Goal: Task Accomplishment & Management: Manage account settings

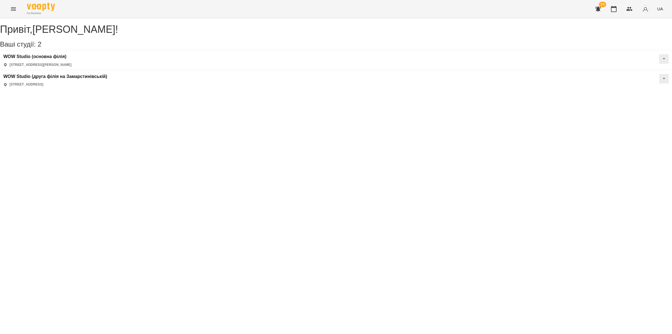
click at [13, 12] on icon "Menu" at bounding box center [13, 9] width 7 height 7
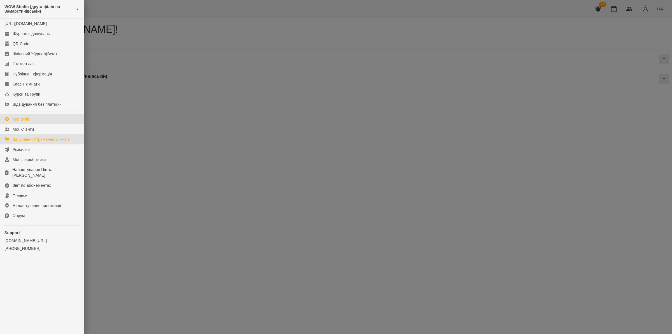
click at [47, 142] on div "Залучення/Утримання клієнтів" at bounding box center [41, 139] width 57 height 6
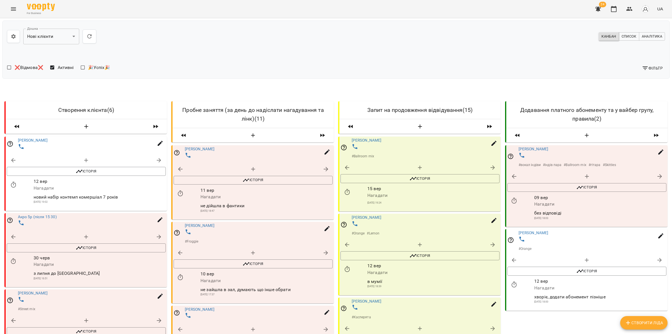
click at [14, 5] on button "Menu" at bounding box center [13, 8] width 13 height 13
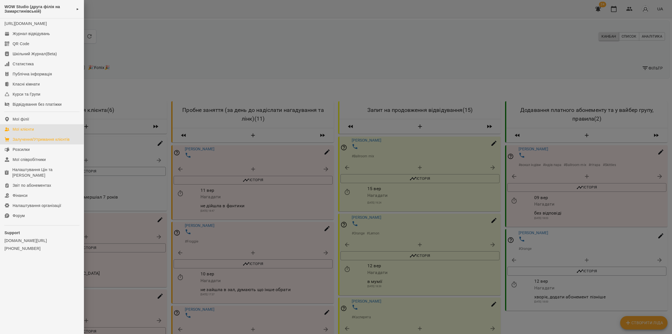
click at [48, 134] on link "Мої клієнти" at bounding box center [42, 129] width 84 height 10
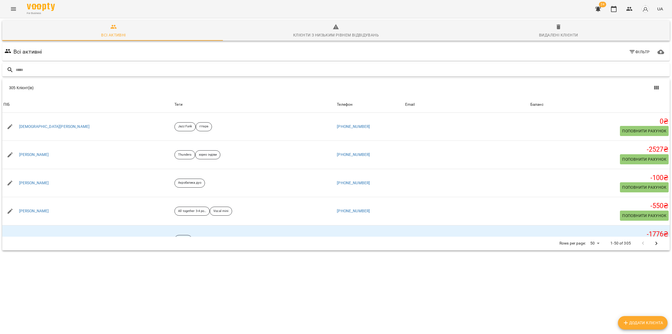
click at [72, 69] on input "text" at bounding box center [342, 69] width 652 height 9
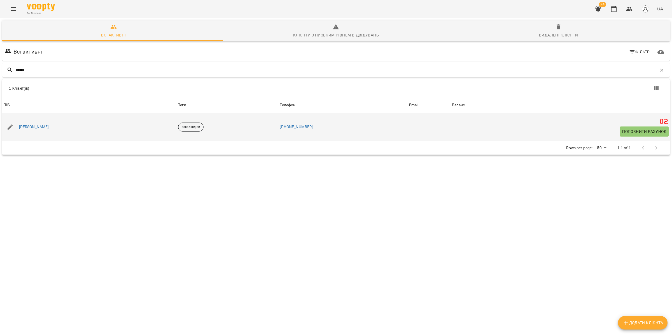
type input "******"
click at [34, 127] on div "[PERSON_NAME]" at bounding box center [34, 127] width 32 height 8
click at [34, 127] on link "[PERSON_NAME]" at bounding box center [34, 127] width 30 height 6
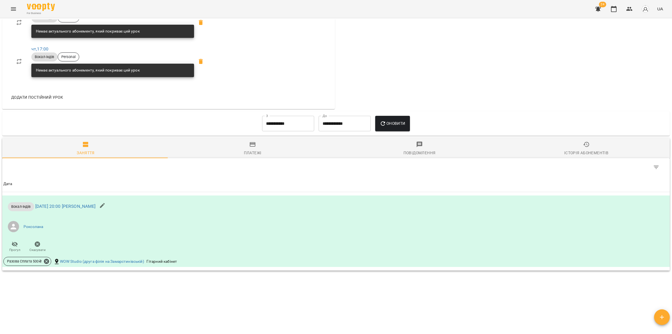
scroll to position [257, 0]
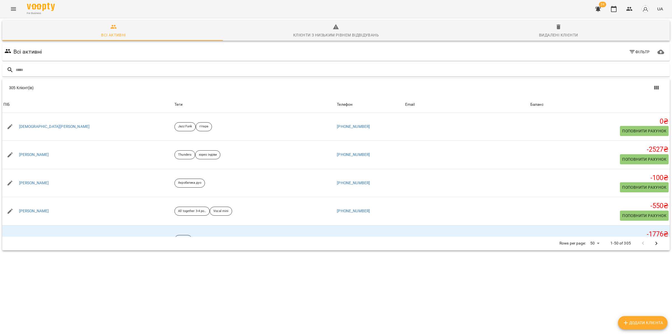
click at [13, 11] on icon "Menu" at bounding box center [13, 9] width 7 height 7
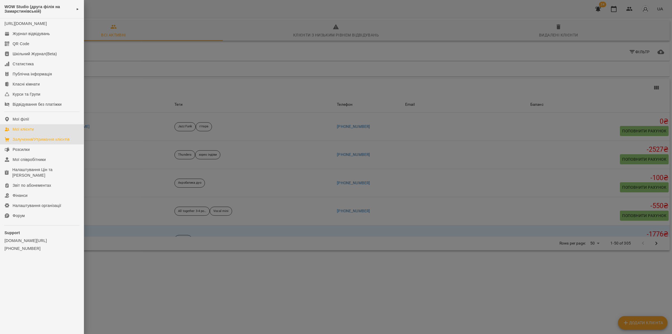
click at [25, 142] on div "Залучення/Утримання клієнтів" at bounding box center [41, 139] width 57 height 6
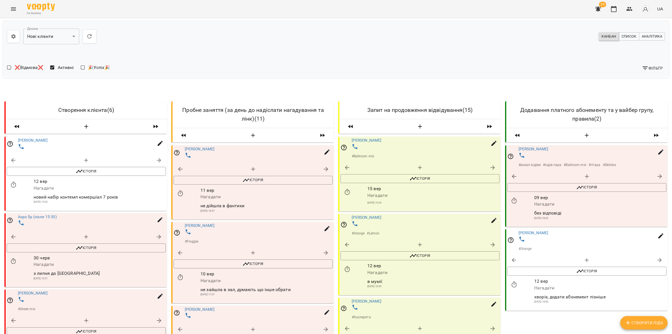
click at [11, 8] on icon "Menu" at bounding box center [13, 9] width 7 height 7
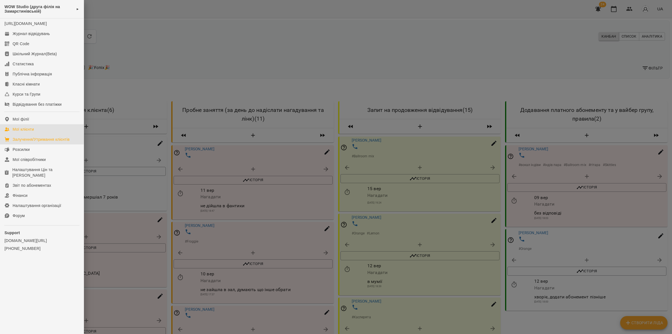
click at [29, 132] on div "Мої клієнти" at bounding box center [23, 129] width 21 height 6
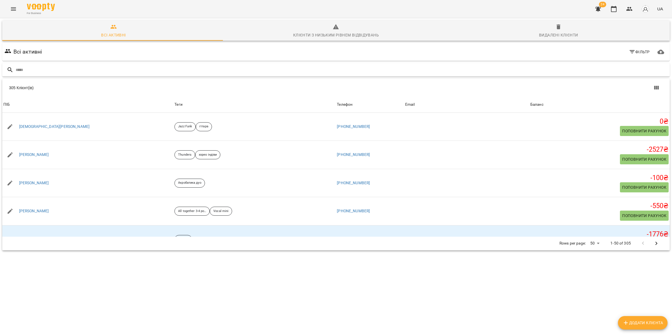
click at [124, 68] on input "text" at bounding box center [342, 69] width 652 height 9
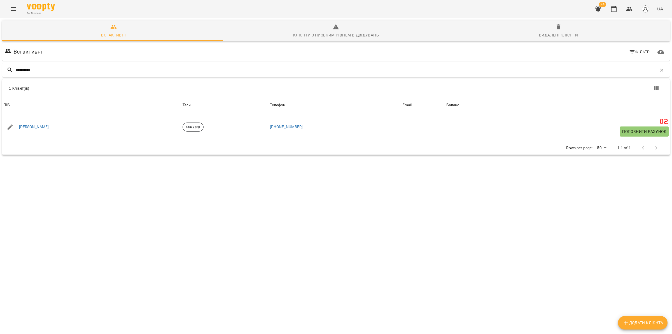
type input "**********"
click at [14, 7] on icon "Menu" at bounding box center [13, 8] width 5 height 3
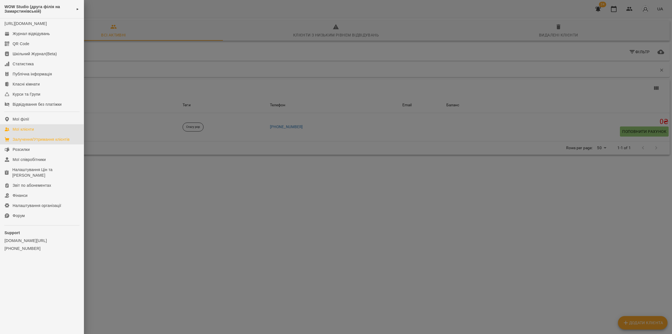
click at [27, 142] on div "Залучення/Утримання клієнтів" at bounding box center [41, 139] width 57 height 6
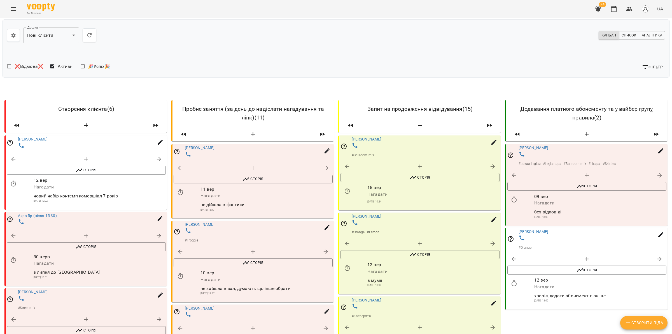
scroll to position [678, 0]
select select "**********"
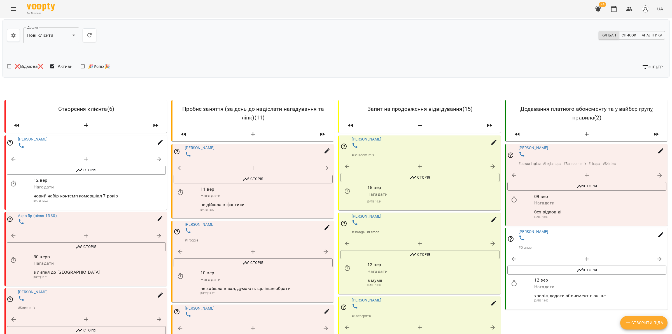
select select "*"
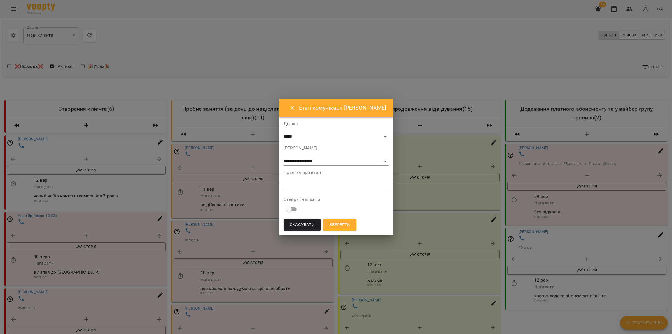
click at [336, 183] on textarea at bounding box center [336, 185] width 105 height 5
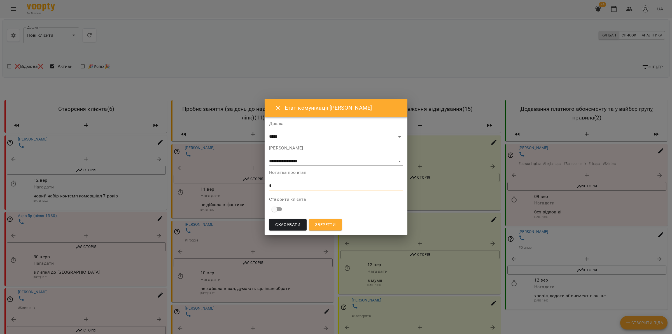
click at [327, 226] on span "Зберегти" at bounding box center [325, 224] width 21 height 7
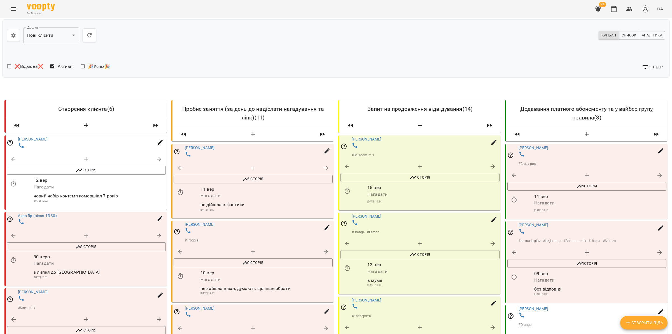
scroll to position [0, 0]
click at [14, 3] on button "Menu" at bounding box center [13, 8] width 13 height 13
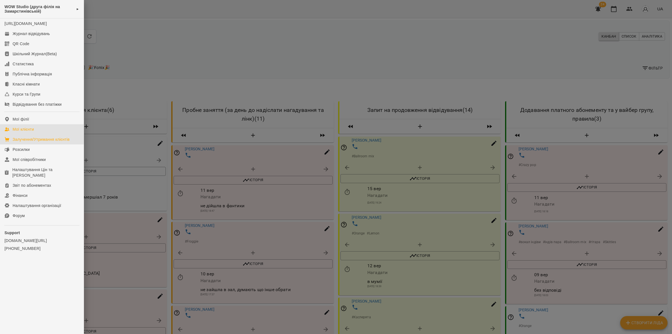
click at [35, 134] on link "Мої клієнти" at bounding box center [42, 129] width 84 height 10
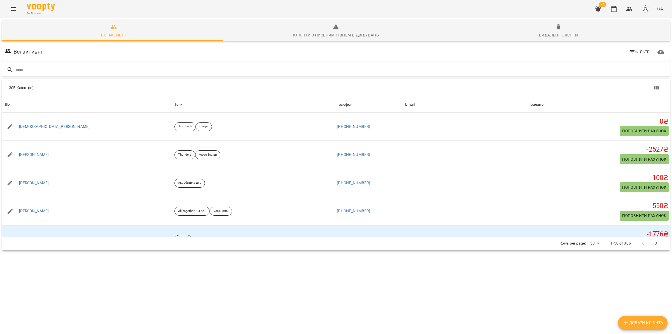
click at [102, 69] on input "text" at bounding box center [342, 69] width 652 height 9
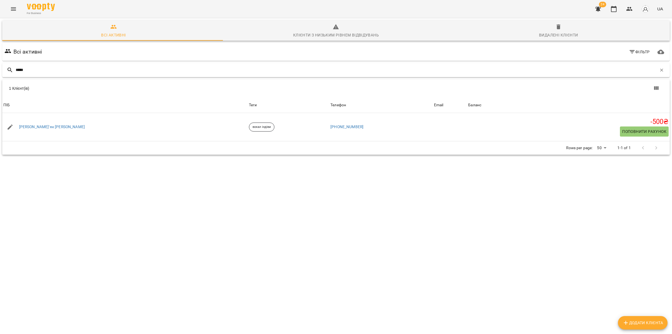
type input "******"
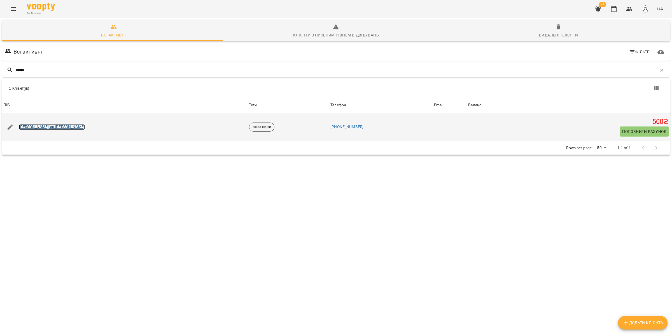
click at [51, 127] on link "[PERSON_NAME]‘як [PERSON_NAME]" at bounding box center [52, 127] width 66 height 6
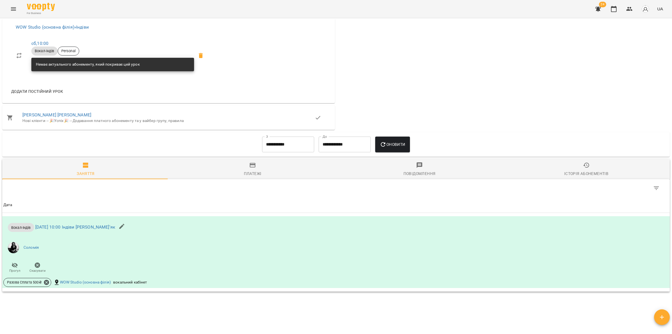
scroll to position [258, 0]
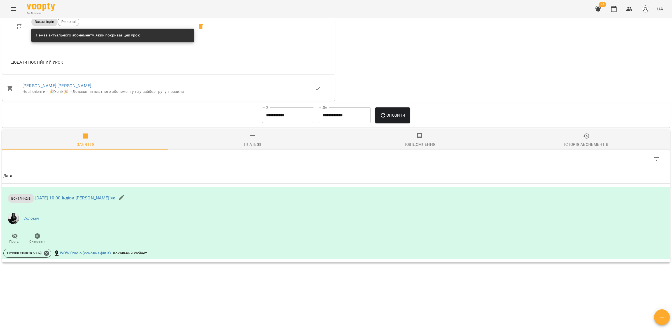
click at [270, 111] on input "**********" at bounding box center [288, 115] width 52 height 16
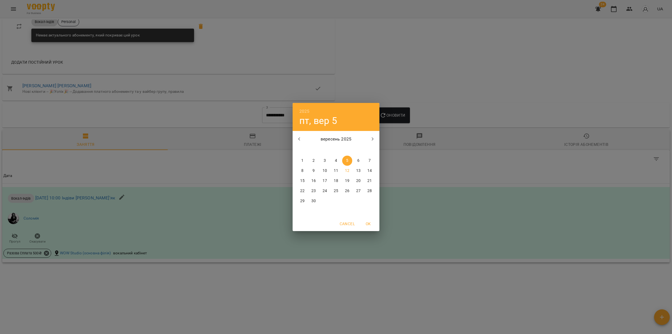
click at [299, 146] on div "[DATE] пн вт ср чт пт сб нд" at bounding box center [336, 141] width 87 height 21
click at [299, 139] on icon "button" at bounding box center [299, 138] width 2 height 3
click at [348, 160] on p "1" at bounding box center [347, 161] width 2 height 6
type input "**********"
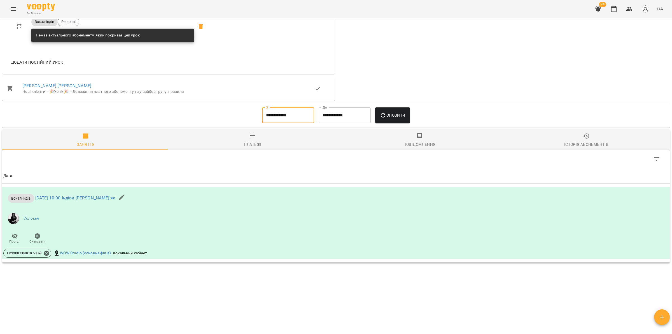
click at [391, 117] on span "Оновити" at bounding box center [392, 115] width 25 height 7
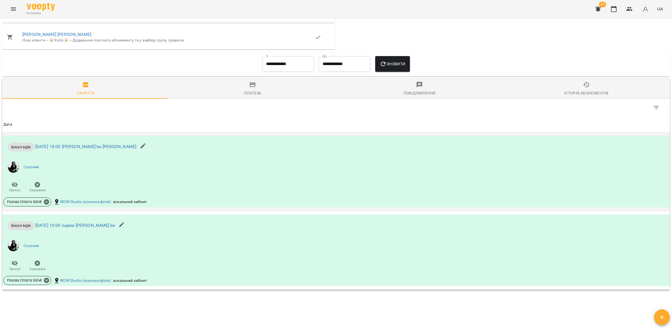
scroll to position [337, 0]
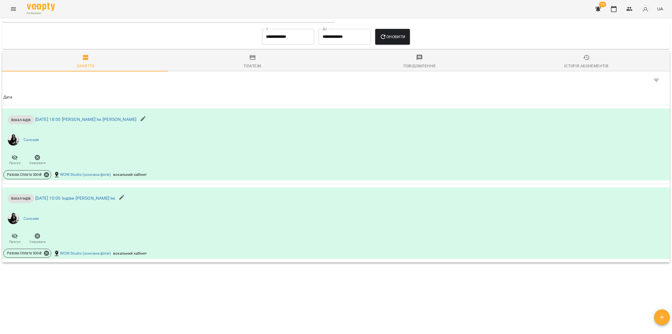
click at [258, 63] on div "Платежі" at bounding box center [253, 65] width 18 height 7
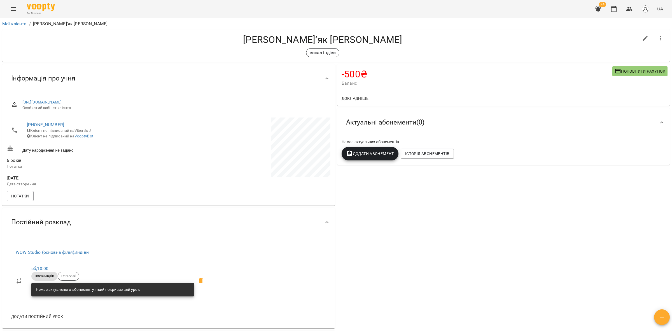
scroll to position [362, 0]
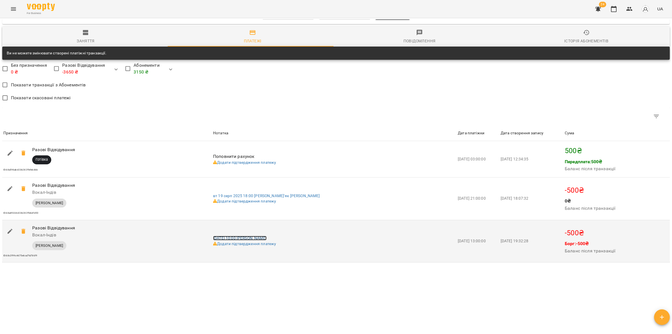
click at [240, 236] on link "[DATE] 10:00 Індіви [PERSON_NAME]'як" at bounding box center [240, 238] width 54 height 4
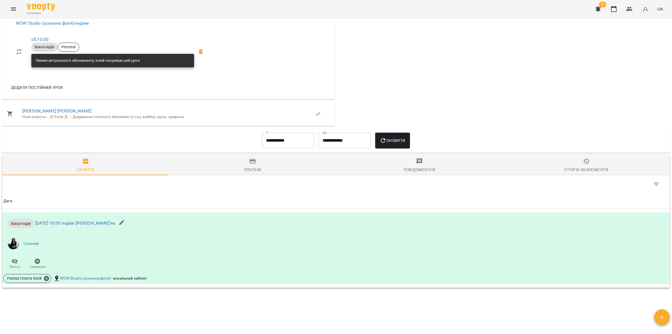
scroll to position [258, 0]
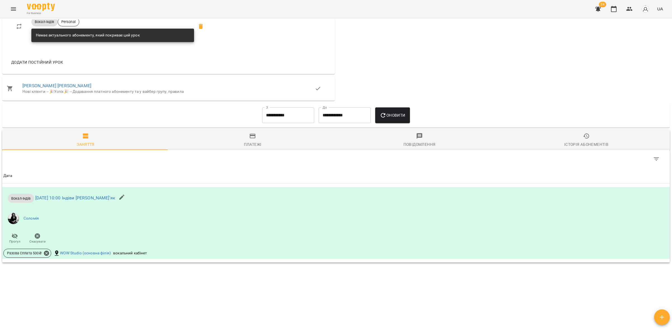
click at [265, 138] on span "Платежі" at bounding box center [253, 140] width 160 height 15
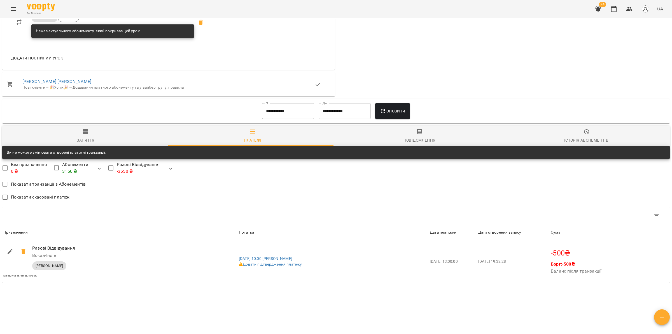
click at [279, 215] on div "Table Toolbar" at bounding box center [336, 215] width 668 height 18
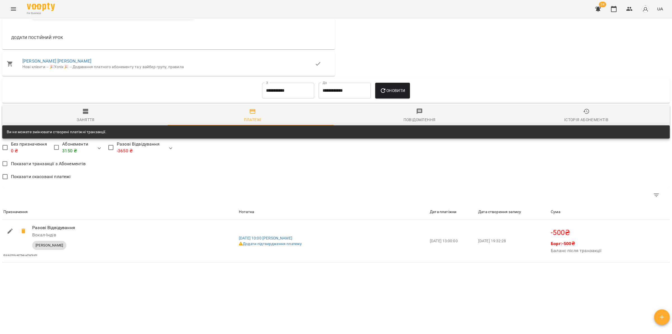
click at [284, 85] on input "**********" at bounding box center [288, 91] width 52 height 16
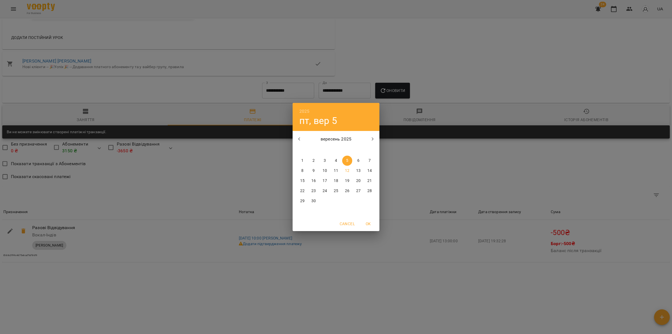
click at [301, 156] on button "1" at bounding box center [303, 160] width 10 height 10
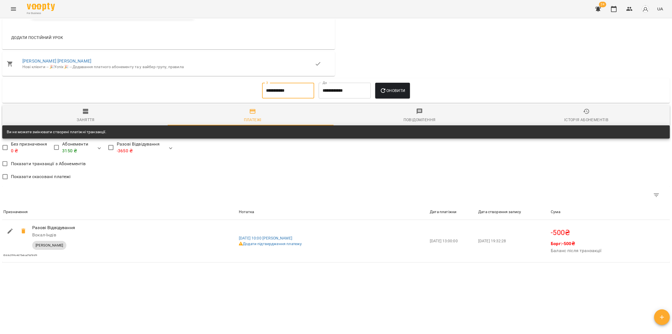
click at [405, 88] on span "Оновити" at bounding box center [392, 90] width 25 height 7
click at [394, 90] on span "Оновити" at bounding box center [392, 90] width 25 height 7
click at [268, 84] on input "**********" at bounding box center [288, 91] width 52 height 16
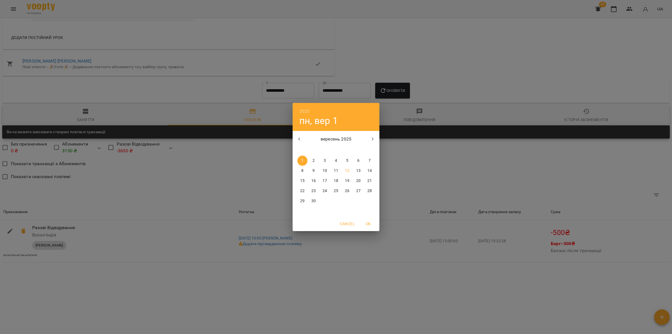
click at [295, 137] on button "button" at bounding box center [299, 138] width 13 height 13
click at [350, 163] on span "1" at bounding box center [347, 161] width 10 height 6
type input "**********"
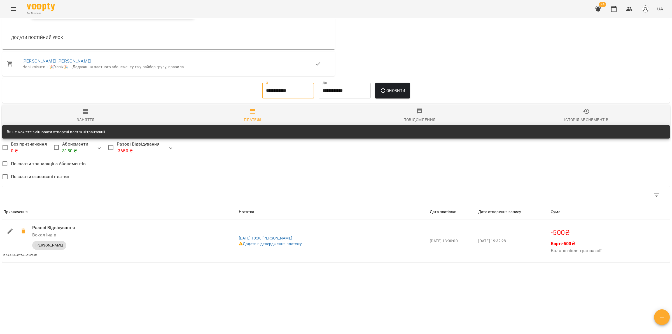
click at [402, 92] on span "Оновити" at bounding box center [392, 90] width 25 height 7
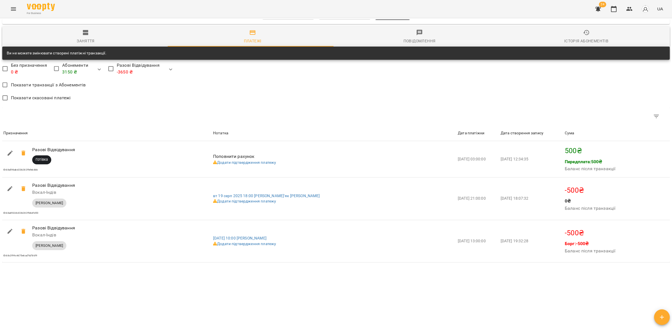
scroll to position [362, 0]
click at [13, 9] on icon "Menu" at bounding box center [13, 9] width 7 height 7
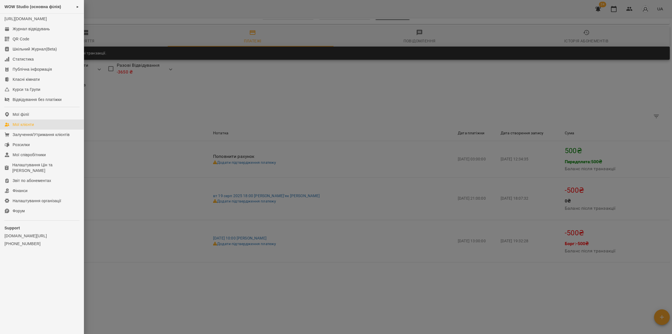
click at [39, 129] on link "Мої клієнти" at bounding box center [42, 124] width 84 height 10
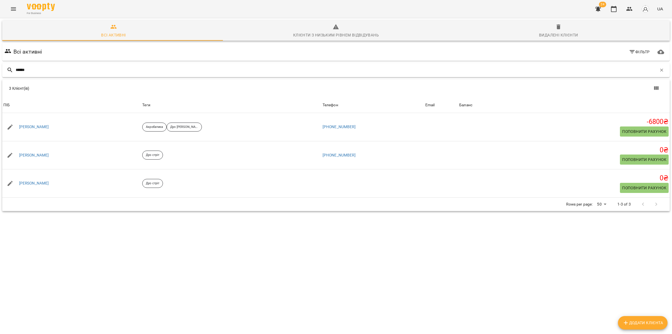
type input "*******"
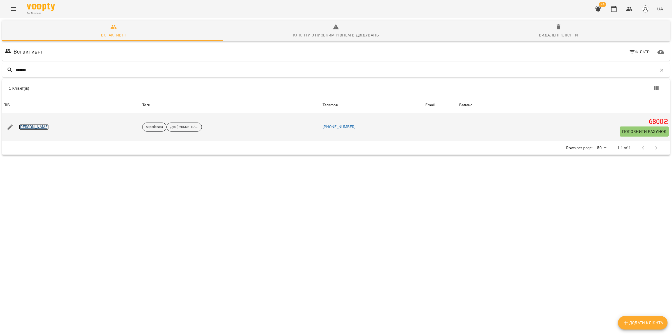
click at [38, 127] on link "[PERSON_NAME]" at bounding box center [34, 127] width 30 height 6
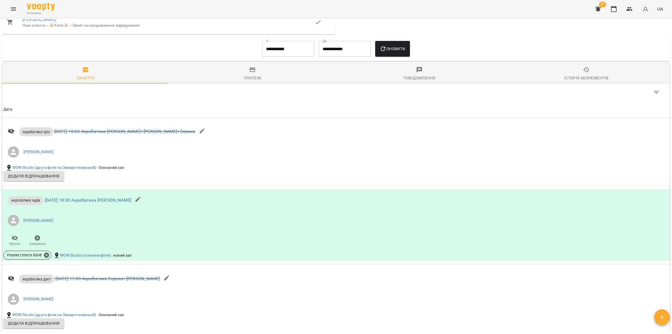
scroll to position [533, 0]
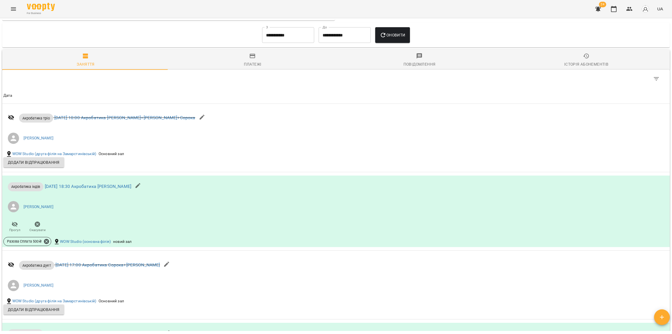
click at [291, 33] on input "**********" at bounding box center [288, 35] width 52 height 16
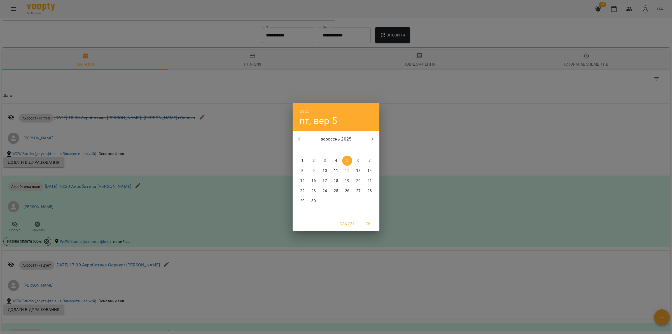
click at [299, 136] on icon "button" at bounding box center [299, 139] width 7 height 7
click at [351, 159] on span "1" at bounding box center [347, 161] width 10 height 6
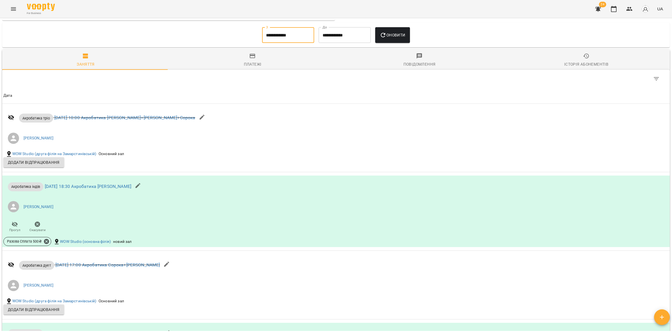
click at [402, 34] on span "Оновити" at bounding box center [392, 35] width 25 height 7
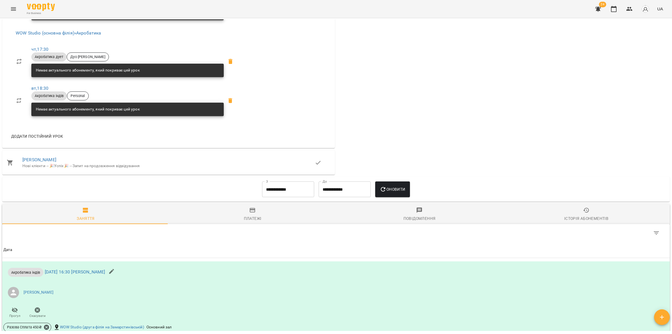
scroll to position [490, 0]
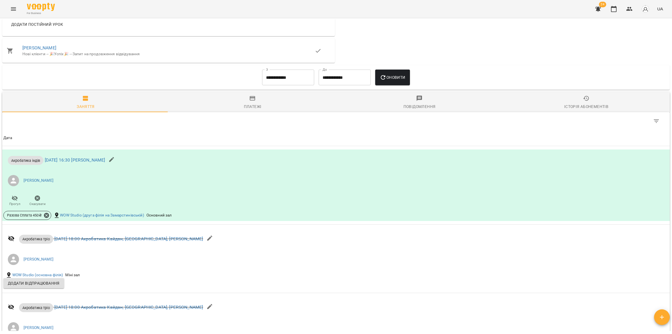
click at [271, 79] on input "**********" at bounding box center [288, 77] width 52 height 16
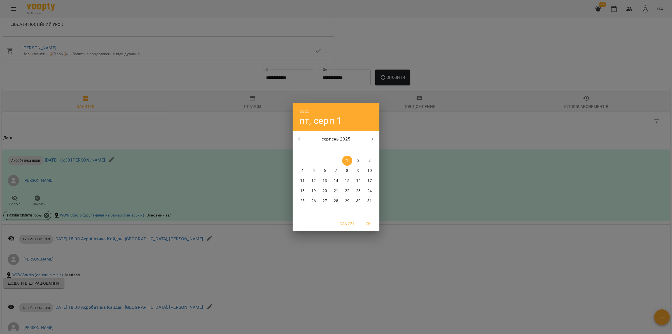
click at [298, 136] on icon "button" at bounding box center [299, 139] width 7 height 7
click at [313, 160] on p "1" at bounding box center [314, 161] width 2 height 6
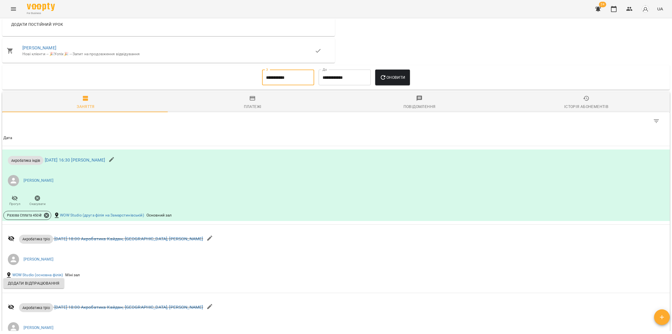
click at [392, 82] on button "Оновити" at bounding box center [392, 77] width 34 height 16
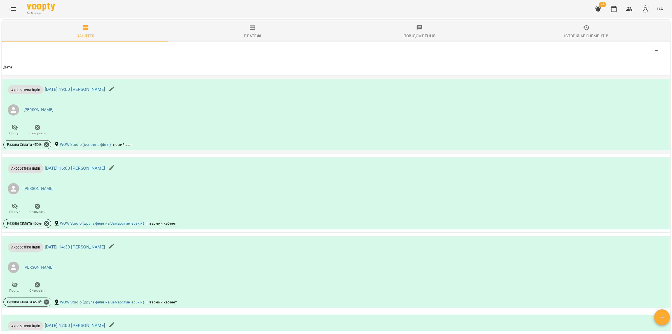
scroll to position [519, 0]
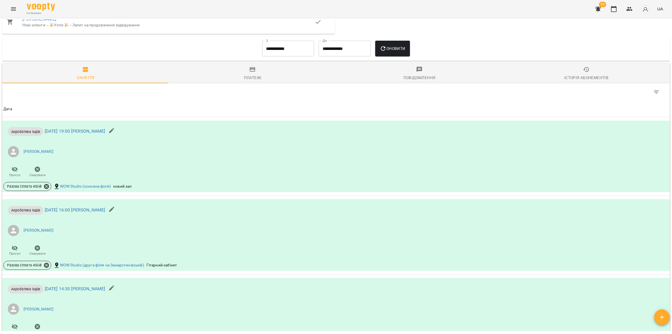
click at [248, 76] on div "Платежі" at bounding box center [253, 77] width 18 height 7
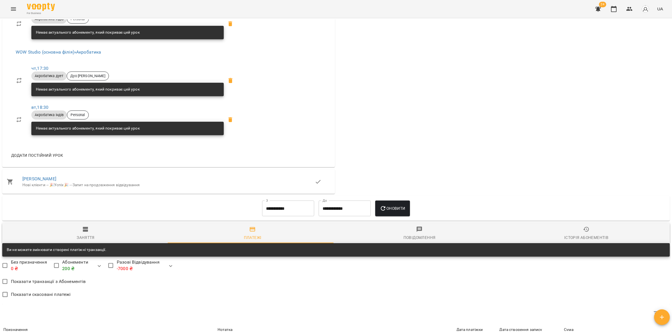
scroll to position [449, 0]
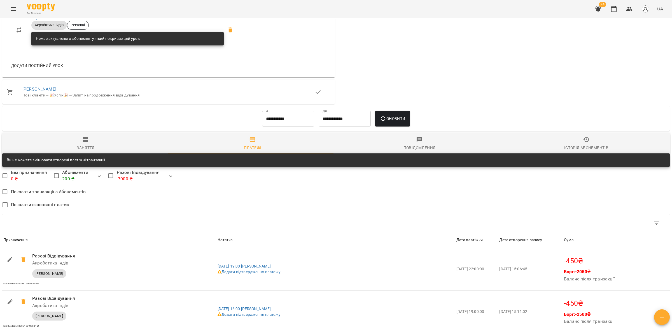
click at [268, 124] on input "**********" at bounding box center [288, 119] width 52 height 16
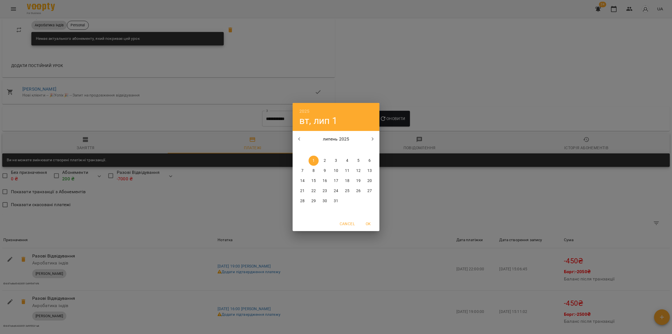
click at [300, 138] on icon "button" at bounding box center [299, 138] width 2 height 3
click at [368, 157] on button "1" at bounding box center [370, 160] width 10 height 10
type input "**********"
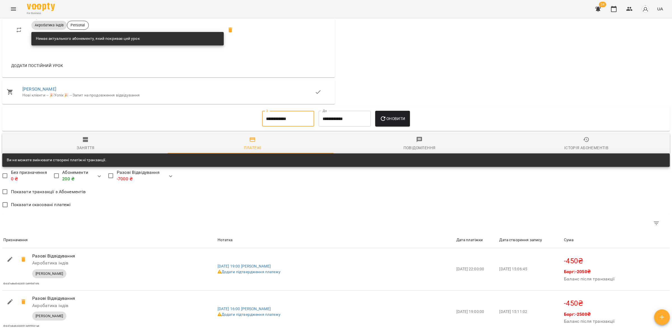
click at [391, 124] on button "Оновити" at bounding box center [392, 119] width 34 height 16
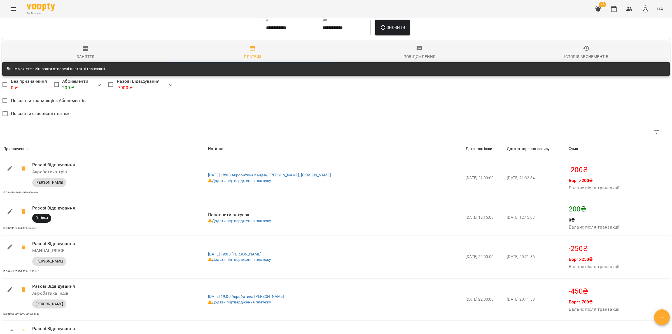
scroll to position [524, 0]
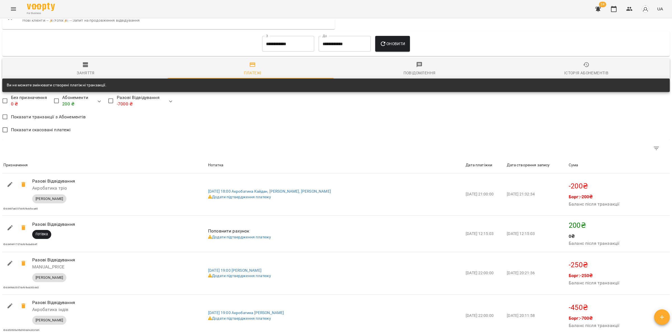
click at [13, 7] on icon "Menu" at bounding box center [13, 8] width 5 height 3
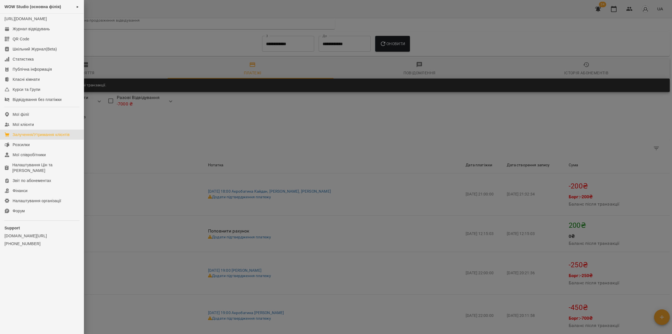
click at [39, 137] on div "Залучення/Утримання клієнтів" at bounding box center [41, 135] width 57 height 6
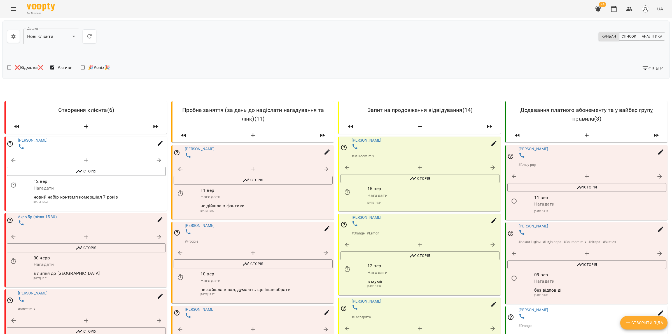
click at [346, 173] on button "button" at bounding box center [347, 167] width 13 height 13
select select "**********"
select select "*"
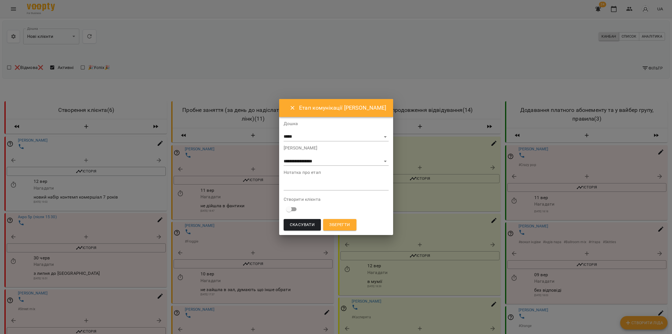
click at [333, 185] on textarea at bounding box center [336, 185] width 105 height 5
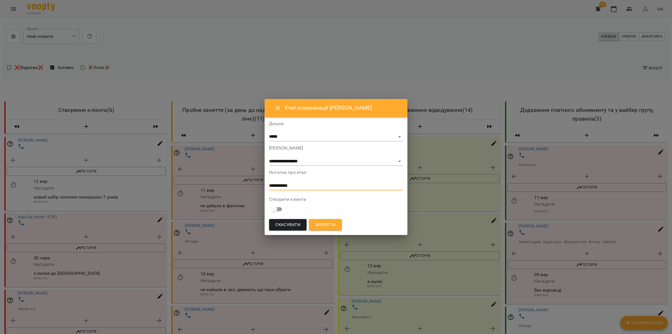
type textarea "**********"
click at [329, 224] on span "Зберегти" at bounding box center [325, 224] width 21 height 7
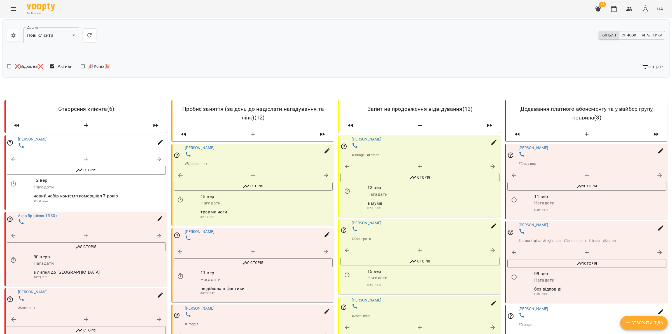
scroll to position [187, 0]
click at [374, 220] on link "[PERSON_NAME]" at bounding box center [367, 222] width 30 height 4
click at [343, 243] on button "button" at bounding box center [347, 249] width 13 height 13
select select "**********"
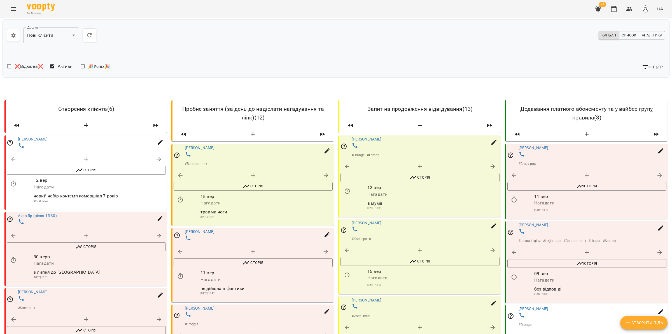
select select "*"
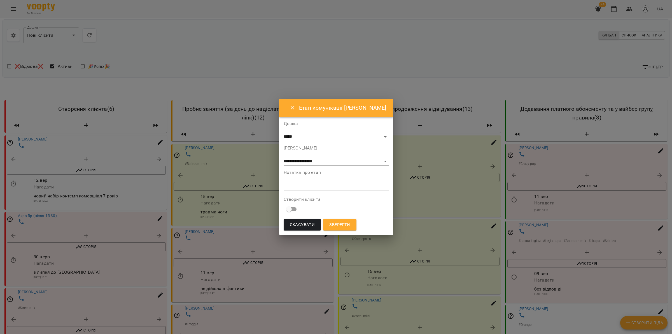
click at [308, 188] on textarea at bounding box center [336, 185] width 105 height 5
click at [327, 182] on div "*" at bounding box center [336, 185] width 105 height 9
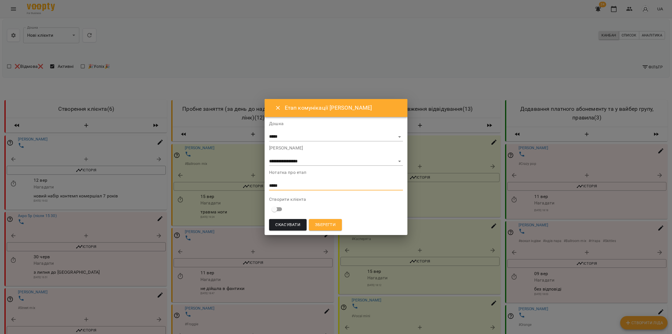
type textarea "*****"
click at [329, 225] on span "Зберегти" at bounding box center [325, 224] width 21 height 7
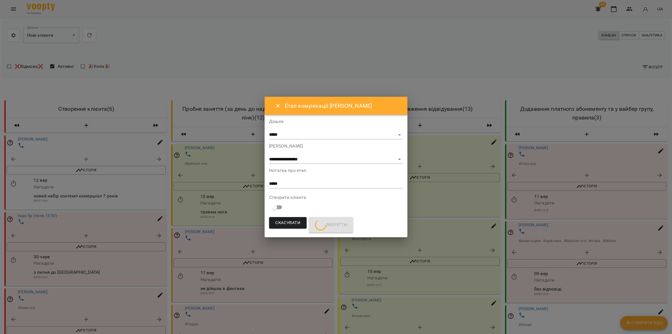
scroll to position [0, 0]
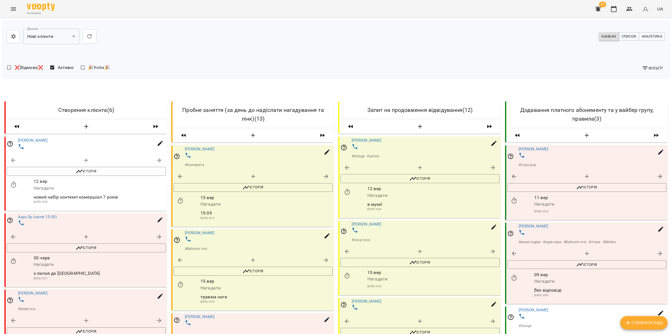
click at [182, 201] on icon "button" at bounding box center [180, 201] width 7 height 7
click at [198, 209] on input "**********" at bounding box center [204, 208] width 52 height 16
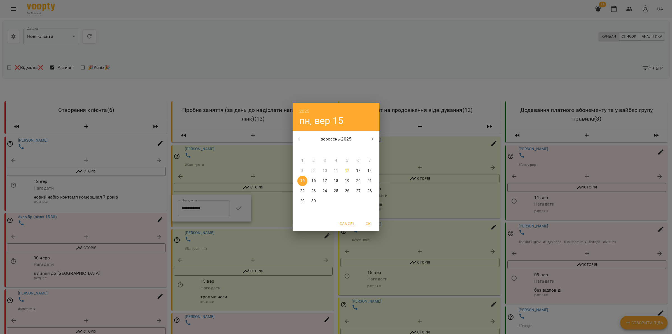
drag, startPoint x: 338, startPoint y: 175, endPoint x: 336, endPoint y: 178, distance: 4.2
click at [336, 178] on div "1 2 3 4 5 6 7 8 9 10 11 12 13 14 15 16 17 18 19 20 21 22 23 24 25 26 27 28 29 3…" at bounding box center [336, 180] width 87 height 50
click at [336, 178] on p "18" at bounding box center [336, 181] width 4 height 6
type input "**********"
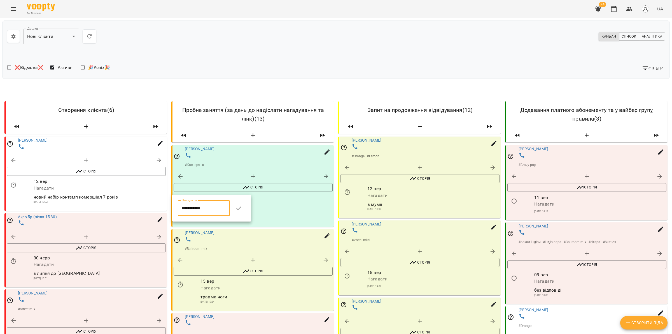
click at [242, 206] on icon "button" at bounding box center [239, 208] width 7 height 7
drag, startPoint x: 6, startPoint y: 6, endPoint x: 14, endPoint y: 8, distance: 8.2
click at [14, 8] on div "For Business 24 UA" at bounding box center [336, 9] width 672 height 18
click at [14, 8] on icon "Menu" at bounding box center [13, 9] width 7 height 7
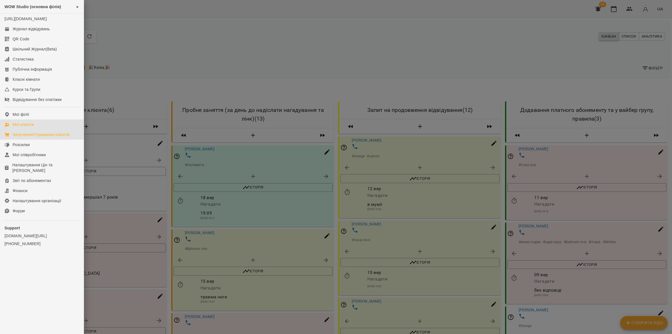
click at [51, 129] on link "Мої клієнти" at bounding box center [42, 124] width 84 height 10
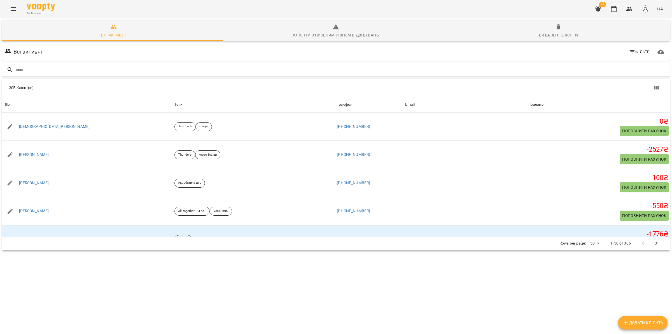
click at [76, 72] on input "text" at bounding box center [342, 69] width 652 height 9
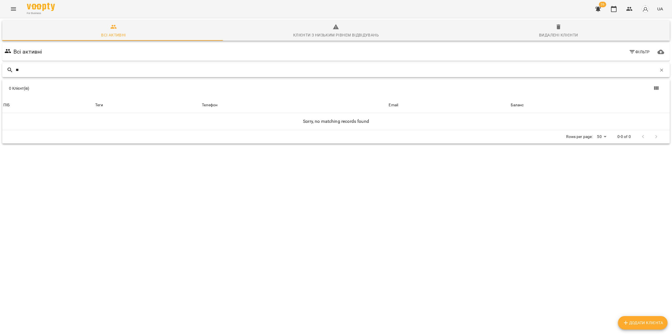
type input "*"
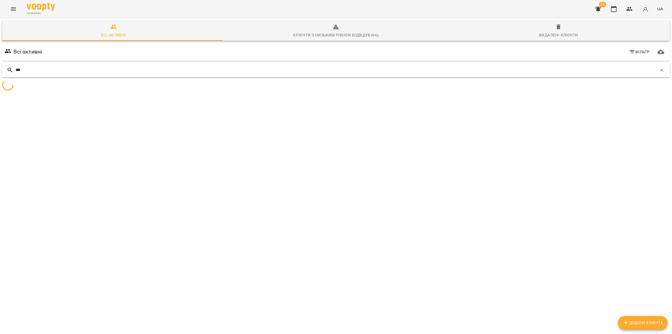
type input "****"
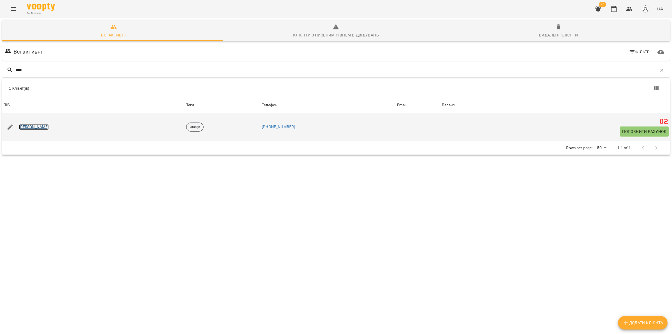
click at [41, 126] on link "[PERSON_NAME]" at bounding box center [34, 127] width 30 height 6
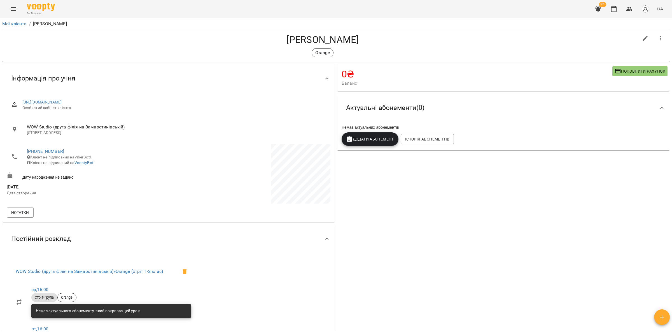
click at [371, 140] on span "Додати Абонемент" at bounding box center [370, 139] width 48 height 7
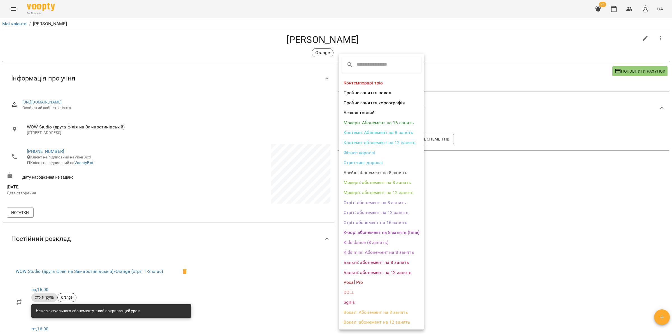
click at [377, 201] on li "Стріт: абонемент на 8 занять" at bounding box center [381, 203] width 85 height 10
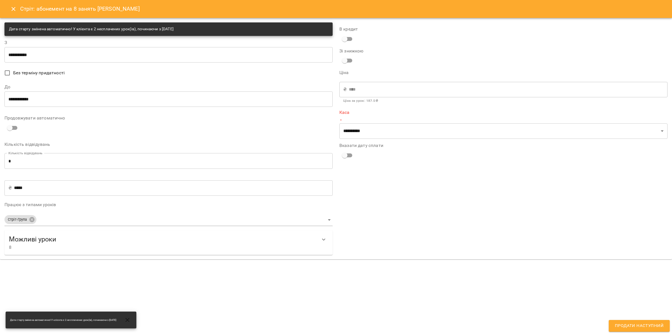
click at [113, 52] on input "**********" at bounding box center [168, 55] width 328 height 16
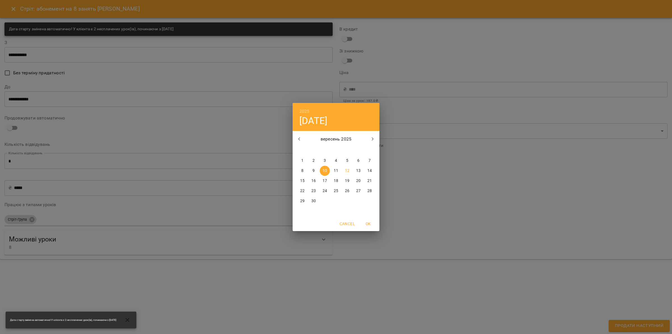
click at [303, 156] on button "1" at bounding box center [303, 160] width 10 height 10
type input "**********"
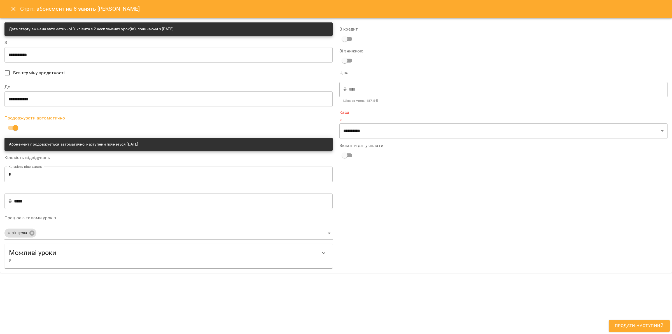
click at [34, 103] on input "**********" at bounding box center [168, 99] width 328 height 16
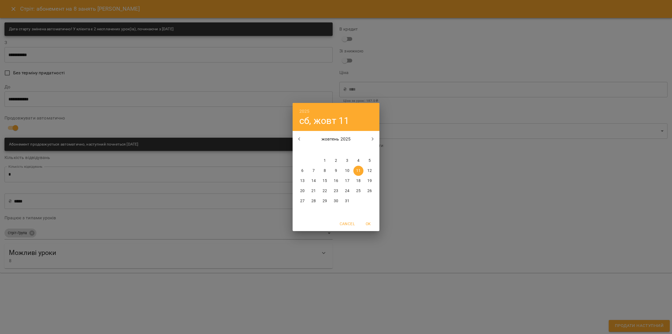
click at [297, 138] on icon "button" at bounding box center [299, 139] width 7 height 7
click at [302, 136] on icon "button" at bounding box center [299, 139] width 7 height 7
click at [371, 138] on icon "button" at bounding box center [373, 139] width 7 height 7
click at [313, 198] on button "30" at bounding box center [314, 201] width 10 height 10
type input "**********"
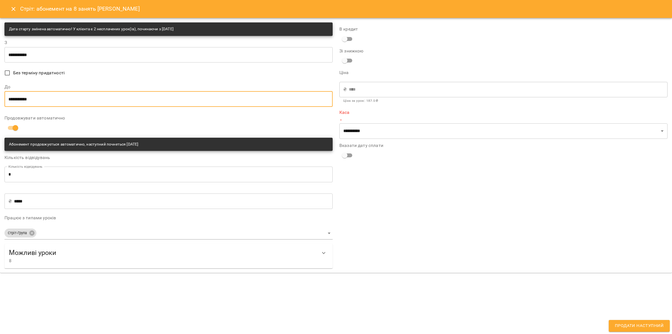
click at [325, 258] on button "Show more" at bounding box center [323, 252] width 13 height 13
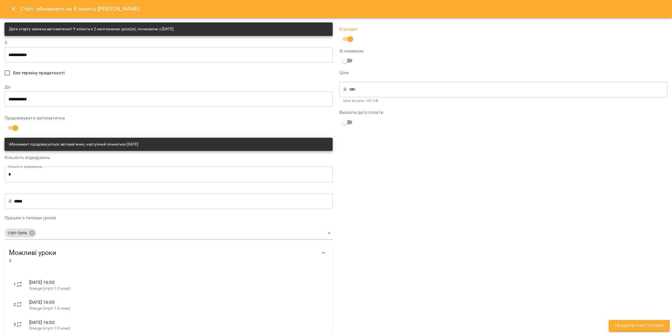
click at [623, 326] on span "Продати наступний" at bounding box center [639, 325] width 49 height 7
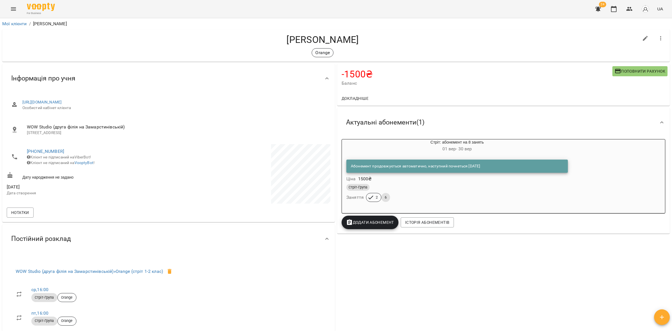
click at [12, 6] on icon "Menu" at bounding box center [13, 9] width 7 height 7
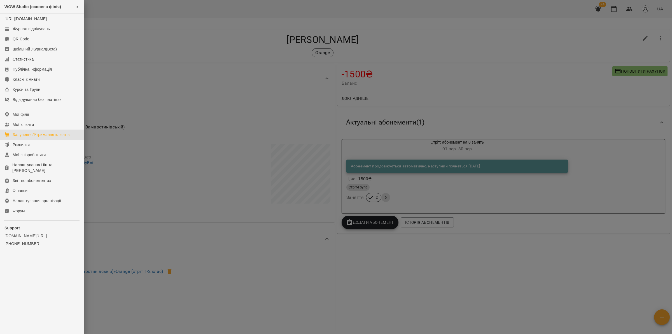
click at [30, 137] on div "Залучення/Утримання клієнтів" at bounding box center [41, 135] width 57 height 6
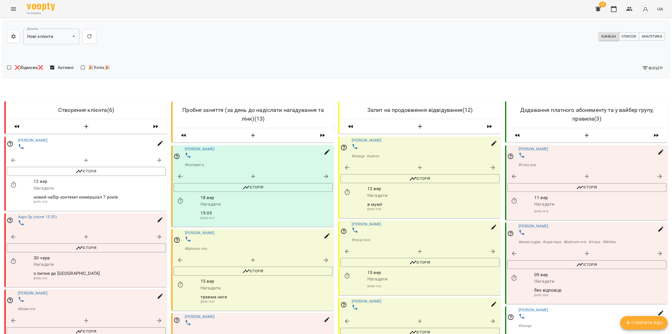
click at [12, 5] on button "Menu" at bounding box center [13, 8] width 13 height 13
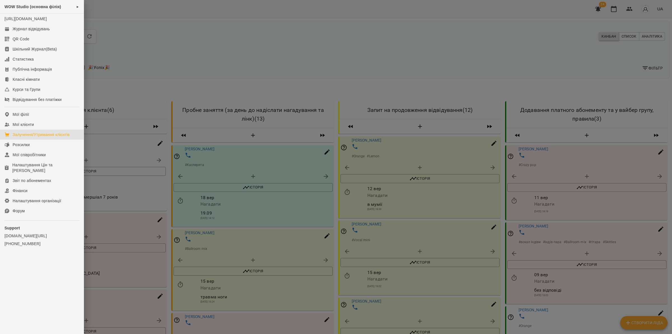
click at [437, 129] on div at bounding box center [336, 167] width 672 height 334
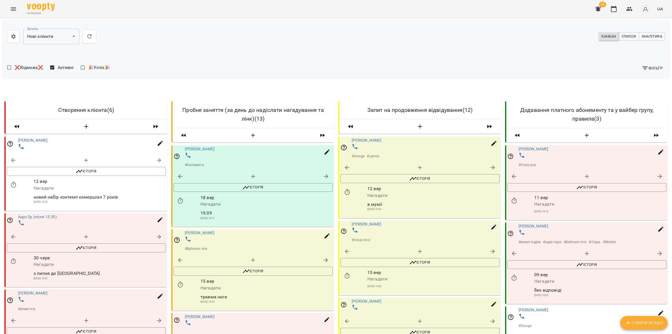
click at [12, 11] on icon "Menu" at bounding box center [13, 9] width 7 height 7
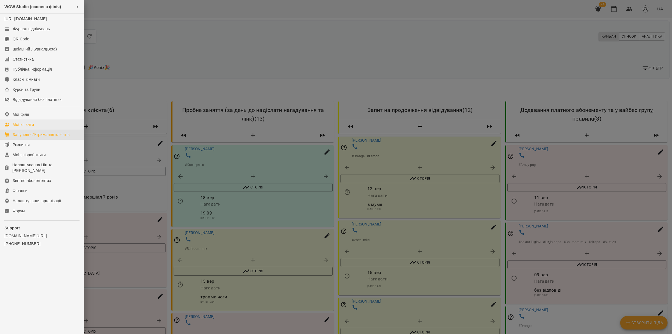
click at [44, 129] on link "Мої клієнти" at bounding box center [42, 124] width 84 height 10
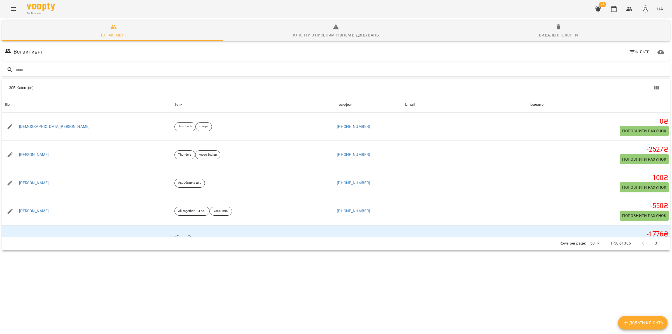
click at [105, 69] on input "text" at bounding box center [342, 69] width 652 height 9
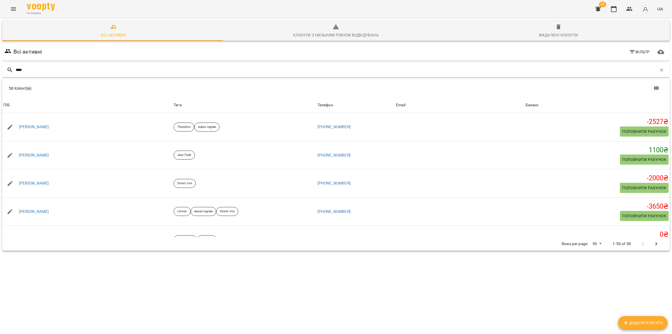
type input "*****"
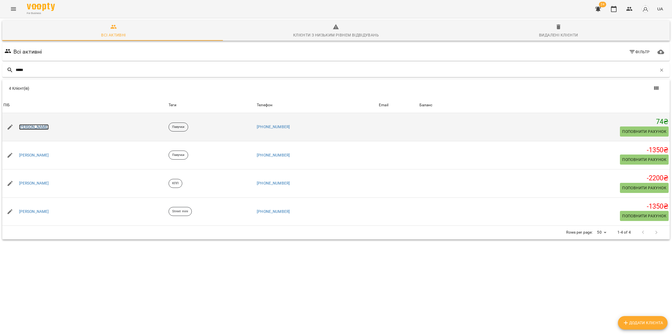
click at [33, 124] on link "[PERSON_NAME]" at bounding box center [34, 127] width 30 height 6
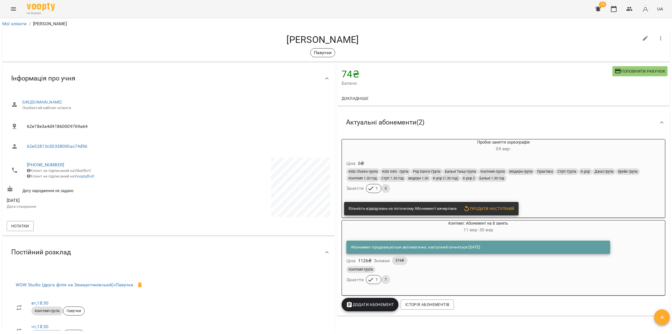
click at [10, 11] on icon "Menu" at bounding box center [13, 9] width 7 height 7
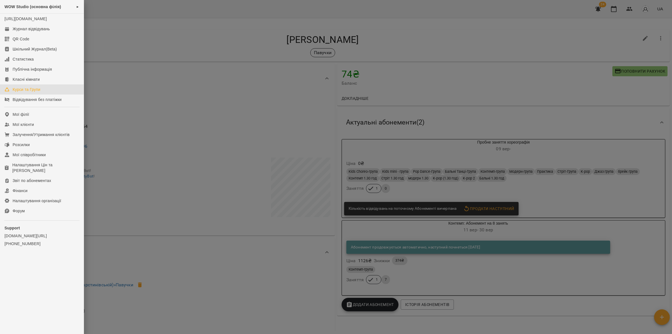
click at [37, 92] on div "Курси та Групи" at bounding box center [27, 90] width 28 height 6
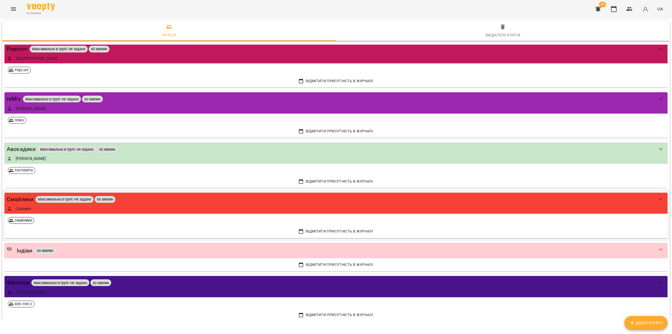
scroll to position [111, 0]
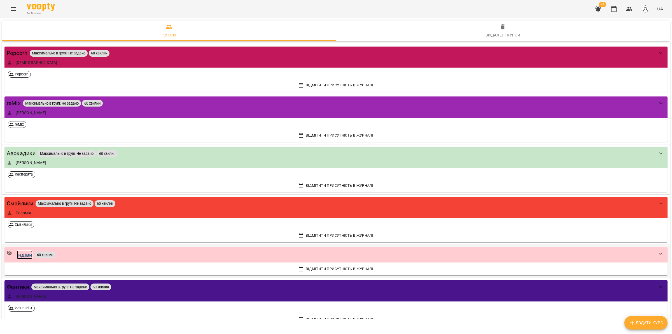
click at [23, 257] on div "Індіви" at bounding box center [25, 254] width 16 height 9
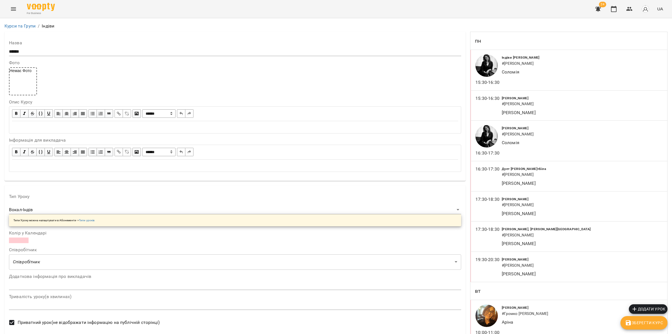
scroll to position [1137, 0]
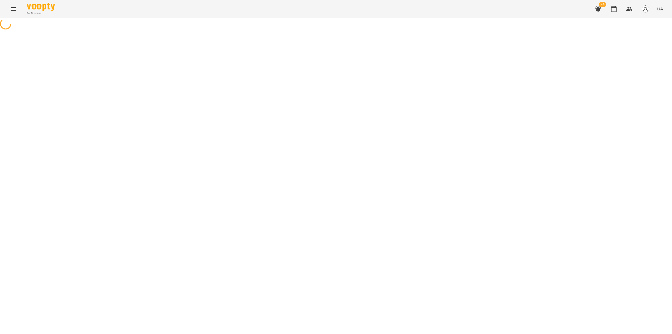
select select "*"
select select "**********"
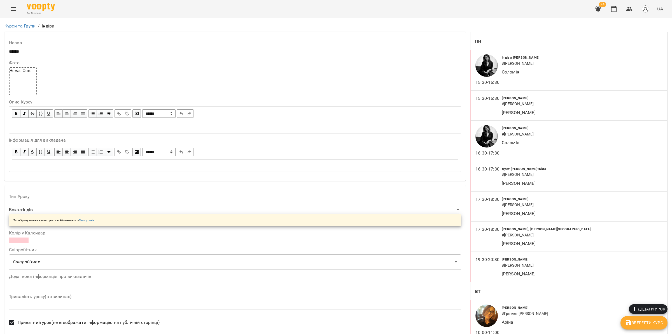
scroll to position [1208, 0]
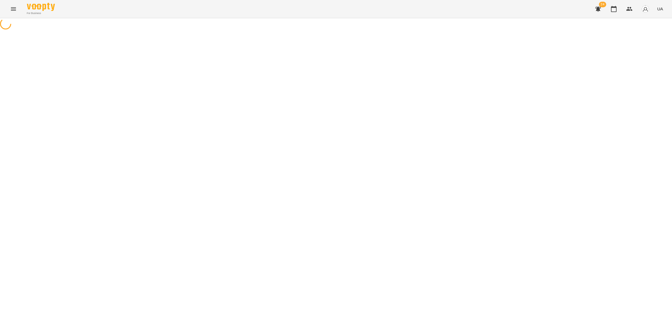
select select "*"
select select "**********"
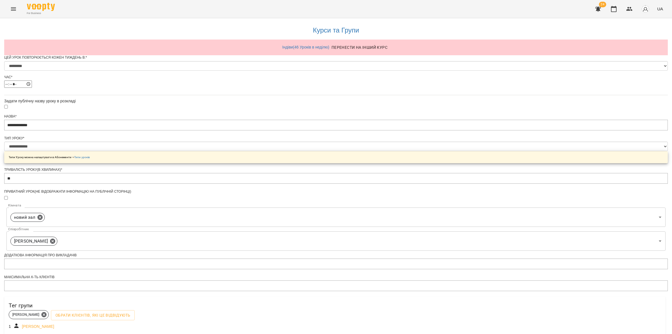
scroll to position [17, 0]
click at [56, 238] on icon at bounding box center [53, 240] width 6 height 6
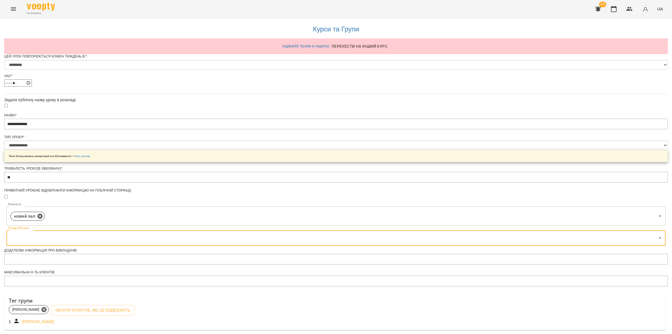
click at [310, 238] on body "**********" at bounding box center [336, 205] width 672 height 411
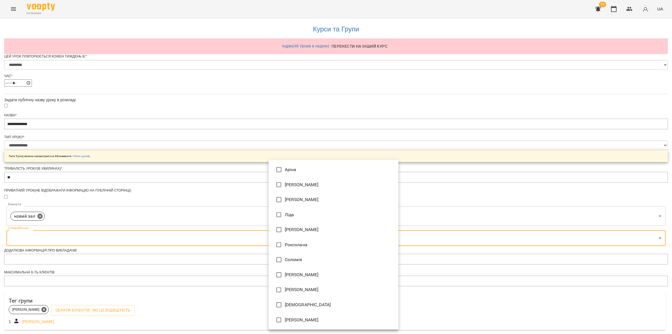
type input "**********"
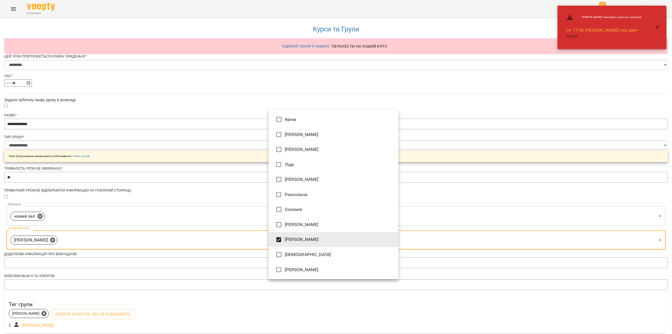
click at [414, 265] on div at bounding box center [336, 167] width 672 height 334
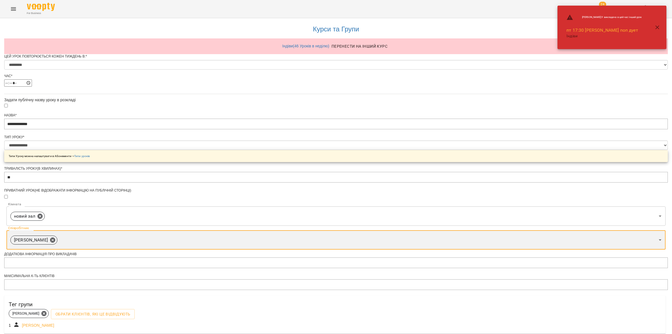
scroll to position [52, 0]
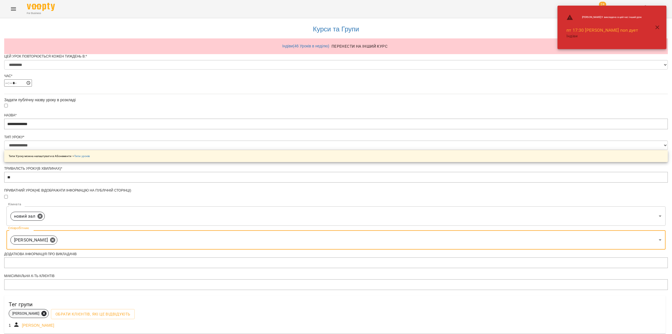
click at [47, 311] on icon at bounding box center [43, 313] width 5 height 5
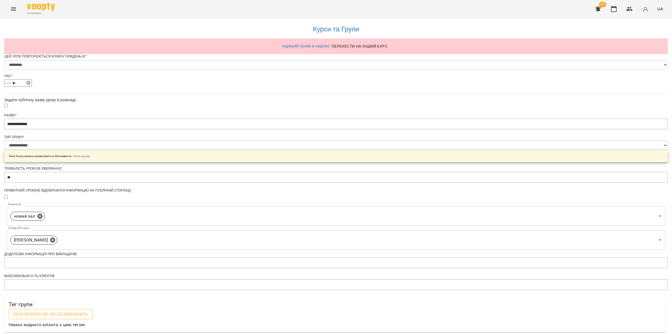
click at [88, 310] on span "Обрати клієнтів, які це відвідують" at bounding box center [50, 313] width 75 height 7
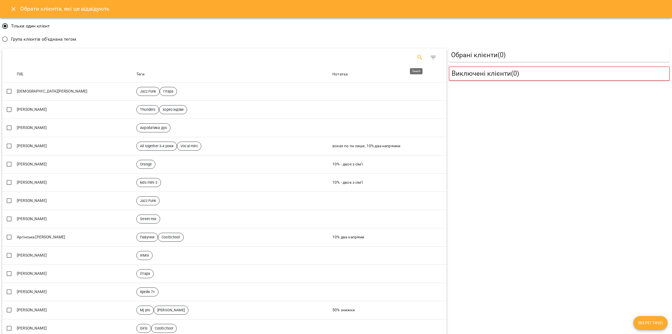
click at [417, 55] on icon "Search" at bounding box center [420, 57] width 7 height 7
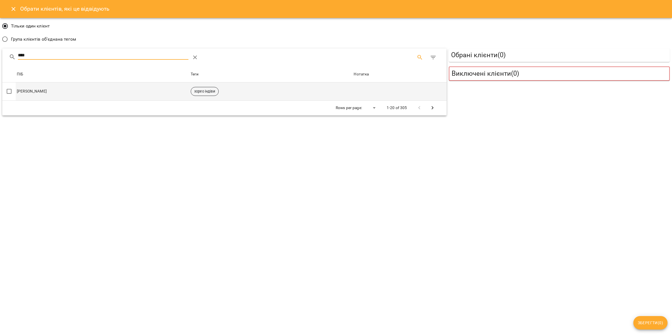
type input "****"
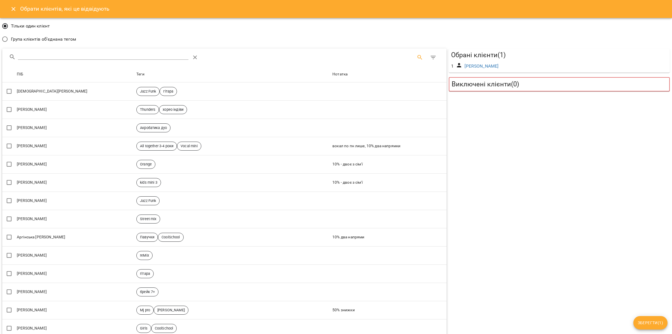
click at [647, 318] on button "Зберегти ( 1 )" at bounding box center [651, 322] width 34 height 13
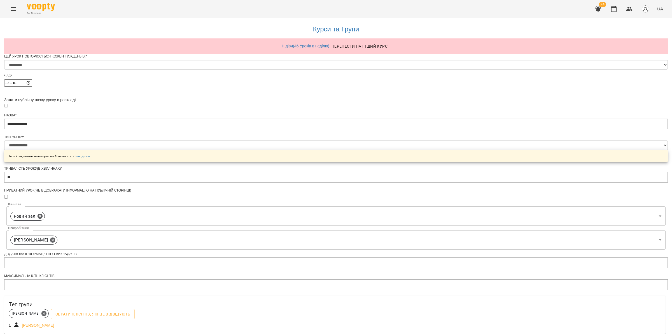
scroll to position [117, 0]
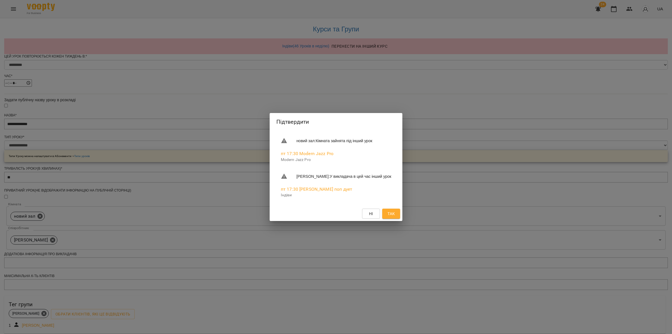
click at [393, 214] on span "Так" at bounding box center [391, 213] width 7 height 7
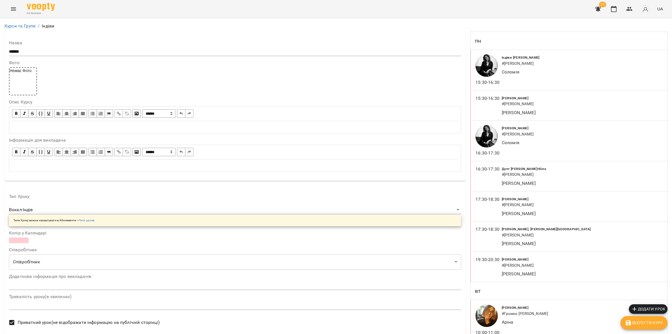
scroll to position [1498, 0]
click at [643, 323] on span "Зберегти Курс" at bounding box center [644, 322] width 38 height 7
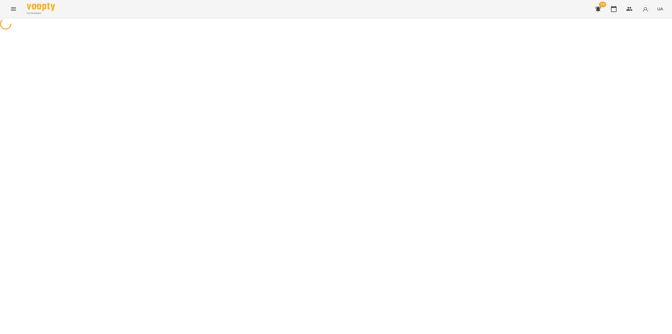
select select "*"
select select "**********"
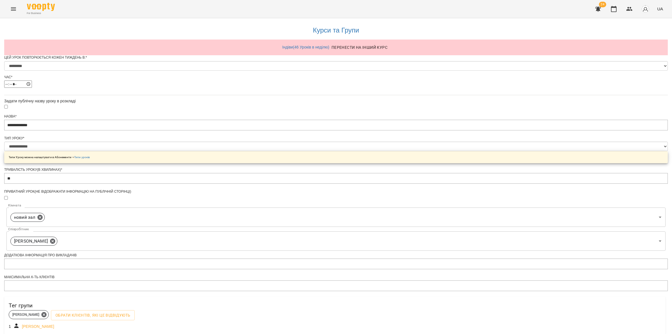
click at [8, 11] on button "Menu" at bounding box center [13, 8] width 13 height 13
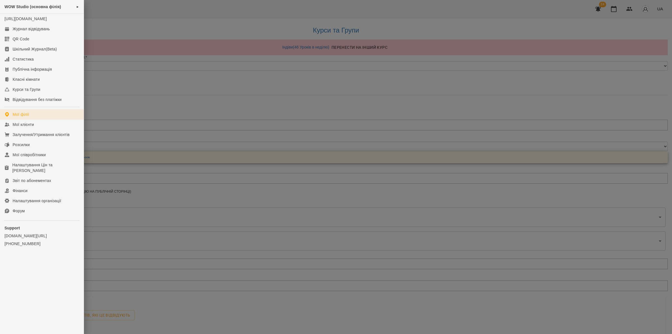
click at [61, 119] on link "Мої філії" at bounding box center [42, 114] width 84 height 10
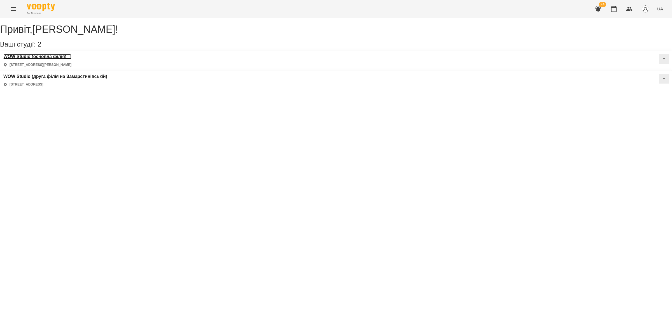
click at [64, 59] on h3 "WOW Studio (основна філія)" at bounding box center [37, 56] width 68 height 5
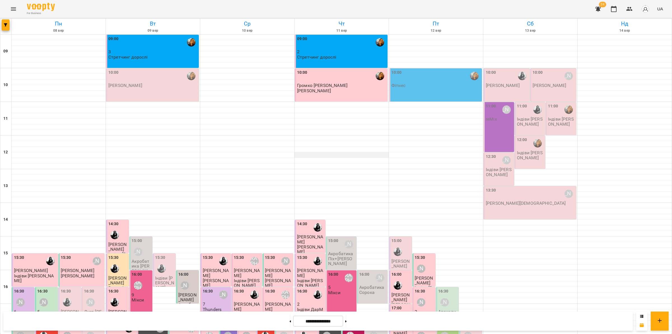
scroll to position [129, 0]
click at [422, 329] on div "[PERSON_NAME]" at bounding box center [421, 335] width 13 height 13
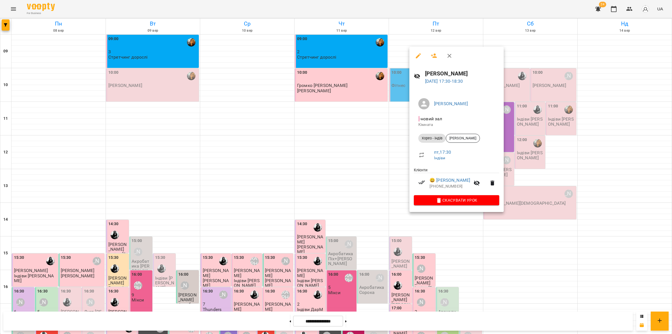
click at [420, 54] on icon "button" at bounding box center [418, 55] width 5 height 5
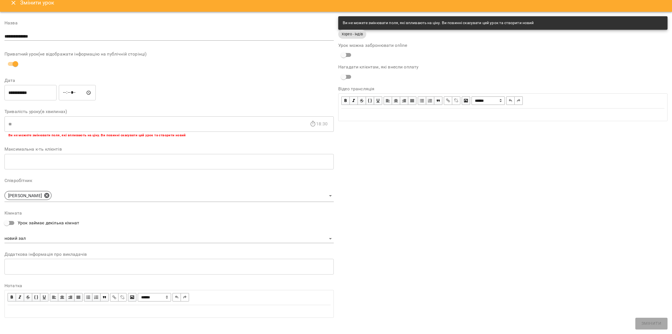
scroll to position [10, 0]
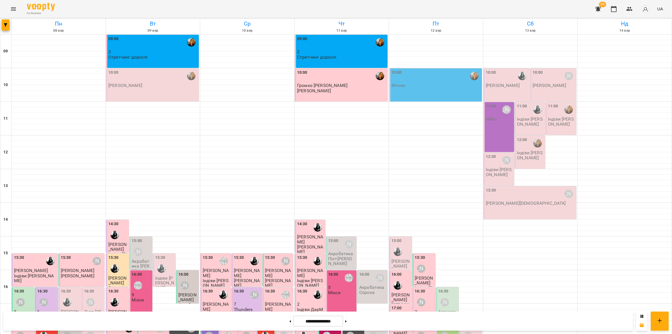
scroll to position [129, 0]
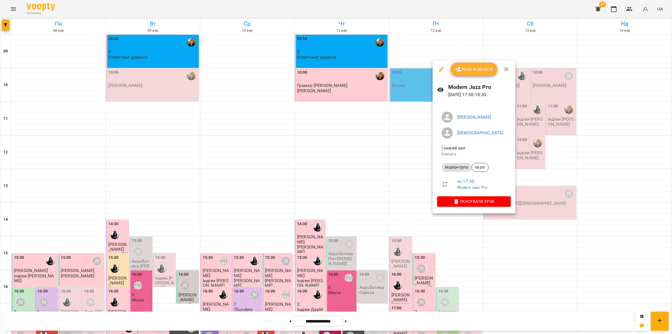
click at [418, 210] on div at bounding box center [336, 167] width 672 height 334
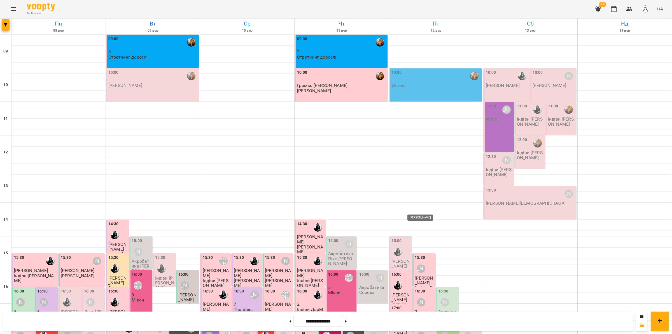
click at [418, 331] on div "[PERSON_NAME]" at bounding box center [421, 335] width 8 height 8
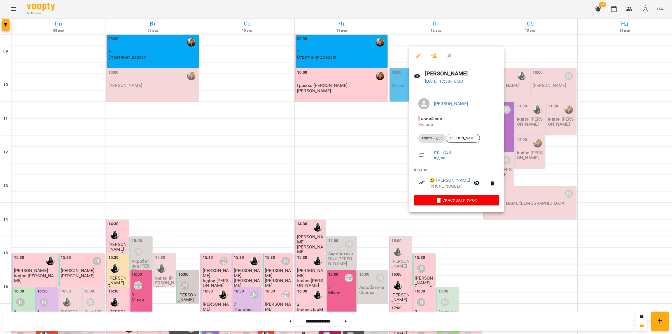
click at [434, 57] on icon "button" at bounding box center [434, 56] width 6 height 4
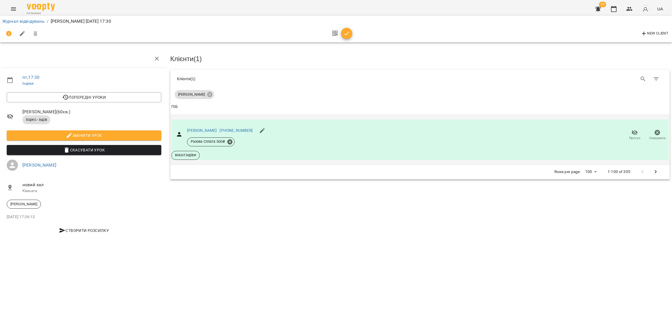
click at [659, 133] on icon "button" at bounding box center [658, 133] width 6 height 6
click at [640, 31] on button "New Client" at bounding box center [655, 33] width 31 height 9
select select "**"
click at [633, 133] on icon "button" at bounding box center [635, 132] width 7 height 7
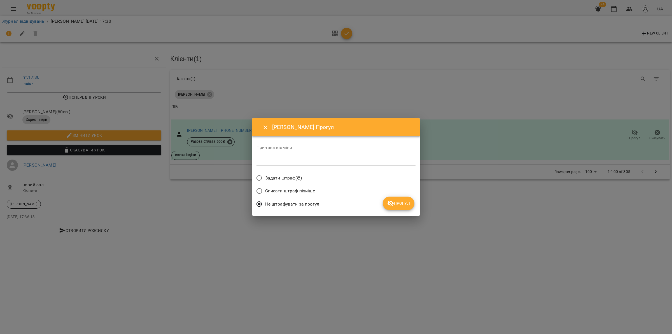
click at [412, 202] on button "Прогул" at bounding box center [399, 202] width 32 height 13
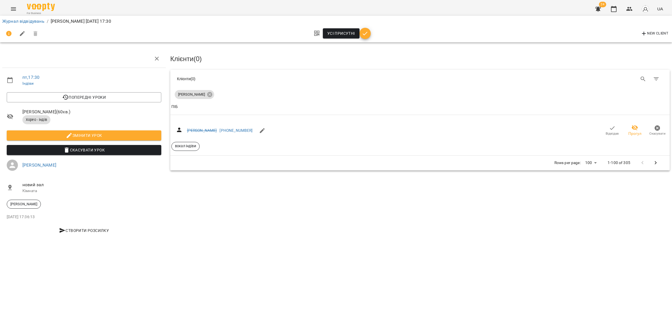
click at [641, 37] on button "New Client" at bounding box center [655, 33] width 31 height 9
select select "**"
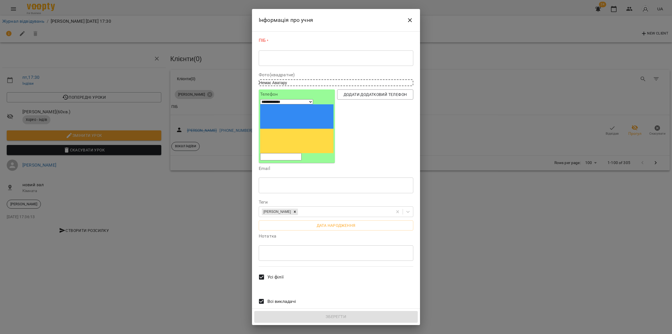
click at [338, 60] on textarea at bounding box center [336, 57] width 147 height 5
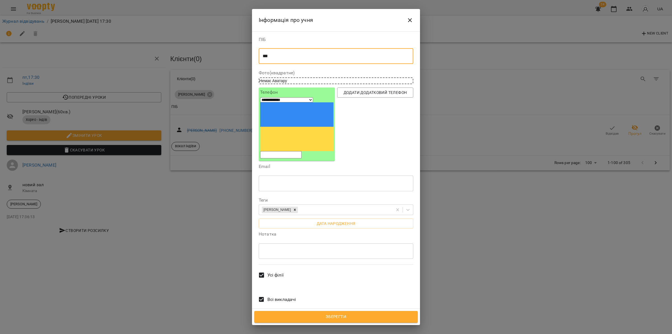
type textarea "****"
click at [409, 23] on icon "Close" at bounding box center [410, 20] width 7 height 7
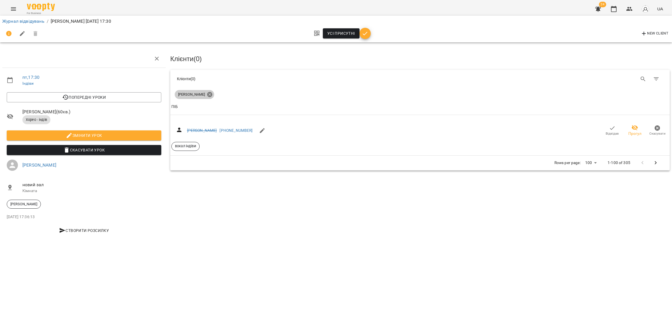
click at [208, 94] on icon at bounding box center [209, 94] width 5 height 5
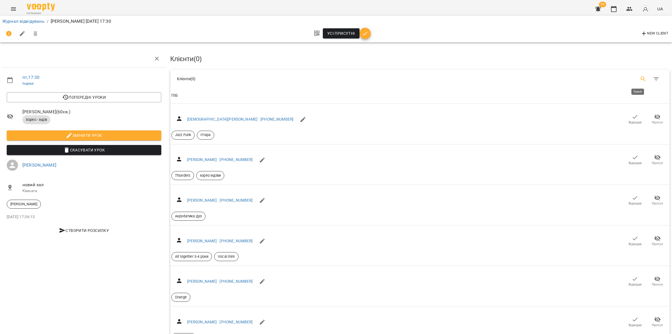
click at [637, 77] on button "Search" at bounding box center [643, 78] width 13 height 13
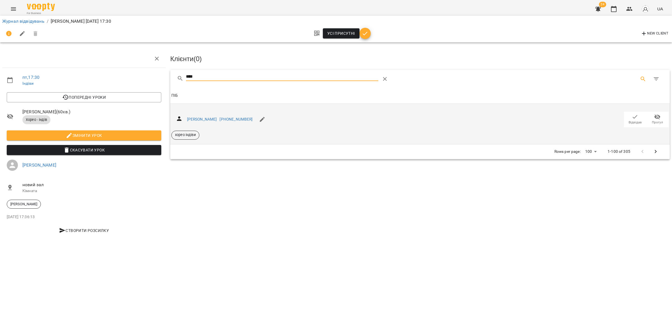
type input "****"
click at [629, 118] on span "Відвідав" at bounding box center [636, 118] width 16 height 11
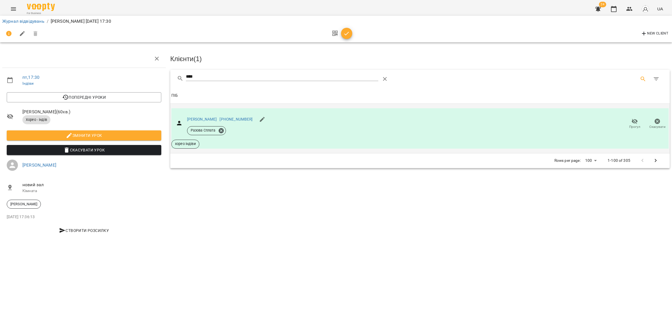
click at [346, 36] on icon "button" at bounding box center [346, 33] width 7 height 7
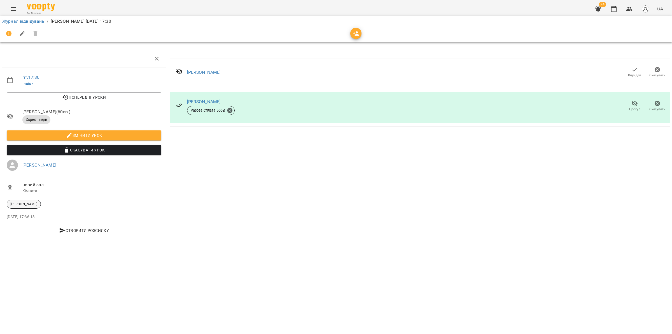
click at [25, 206] on span "[PERSON_NAME]" at bounding box center [24, 203] width 34 height 5
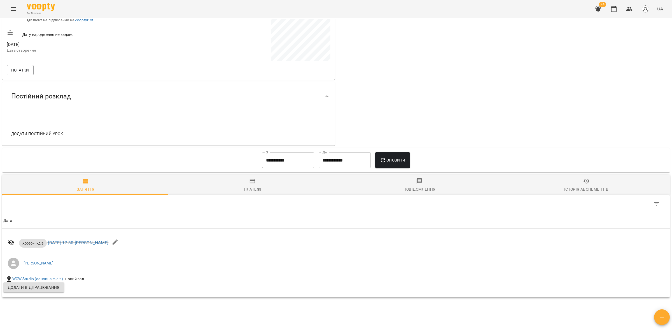
scroll to position [186, 0]
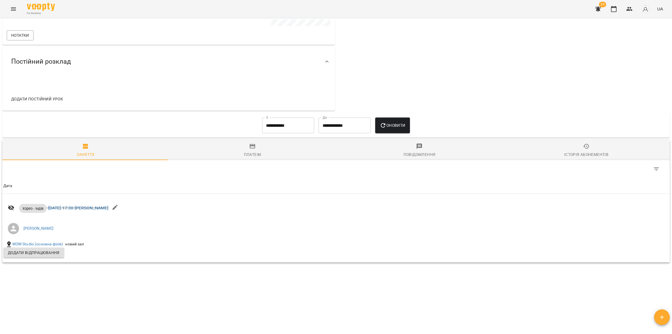
click at [281, 119] on input "**********" at bounding box center [288, 125] width 52 height 16
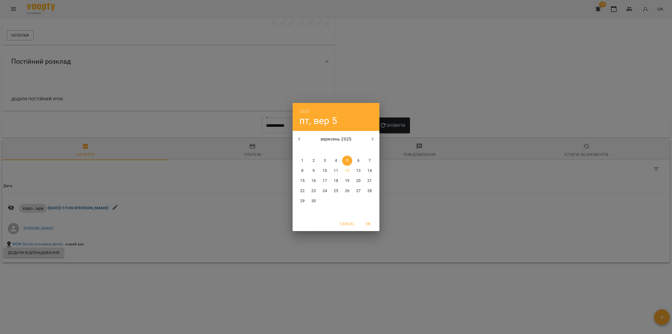
click at [296, 139] on icon "button" at bounding box center [299, 139] width 7 height 7
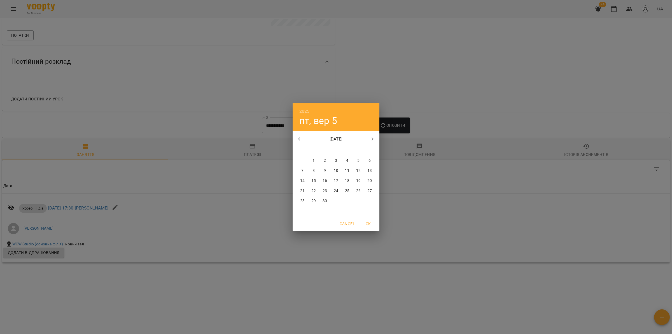
click at [315, 157] on button "1" at bounding box center [314, 160] width 10 height 10
type input "**********"
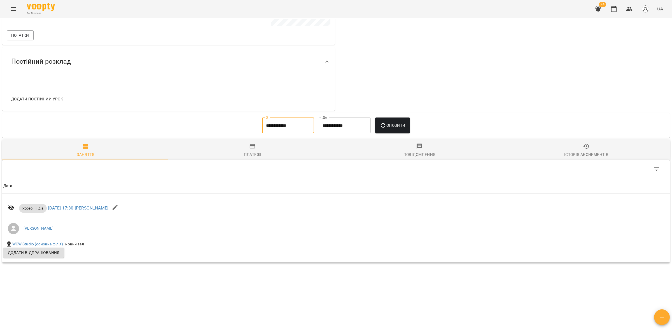
click at [405, 127] on span "Оновити" at bounding box center [392, 125] width 25 height 7
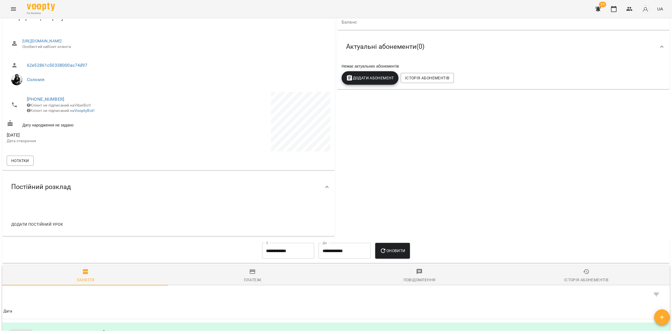
scroll to position [0, 0]
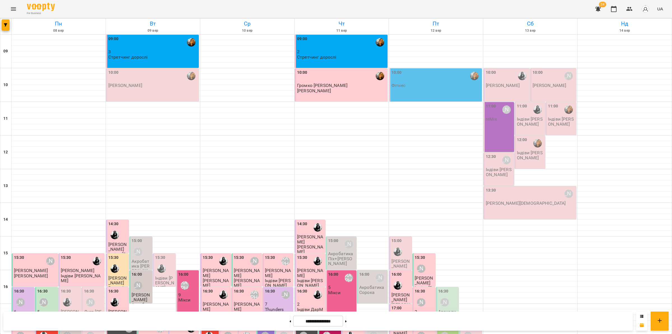
click at [12, 8] on icon "Menu" at bounding box center [13, 8] width 5 height 3
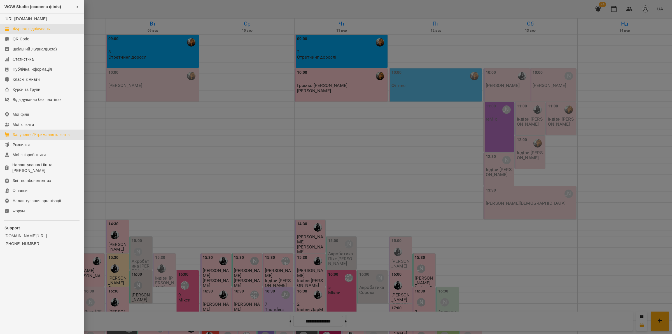
click at [54, 137] on div "Залучення/Утримання клієнтів" at bounding box center [41, 135] width 57 height 6
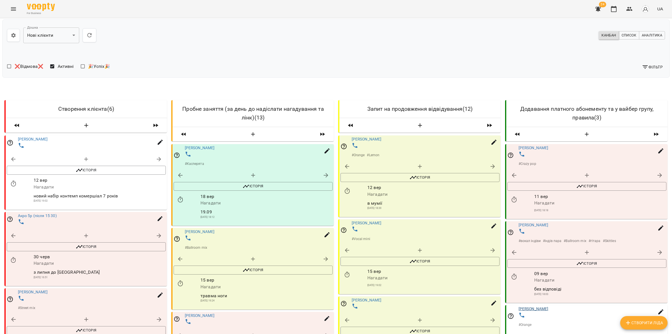
scroll to position [82, 0]
click at [490, 163] on icon "button" at bounding box center [493, 166] width 7 height 7
select select "**********"
select select "*"
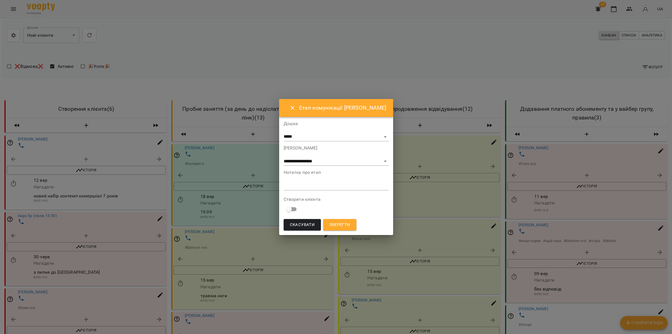
click at [335, 220] on button "Зберегти" at bounding box center [339, 225] width 33 height 12
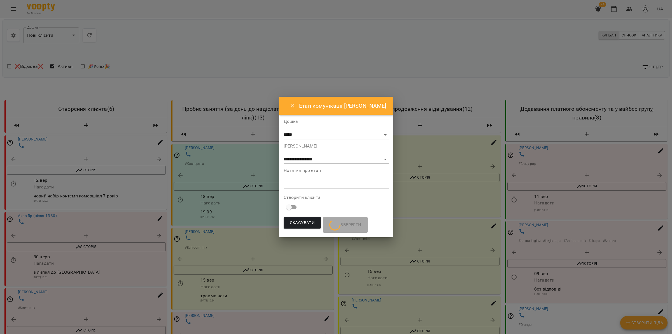
scroll to position [0, 0]
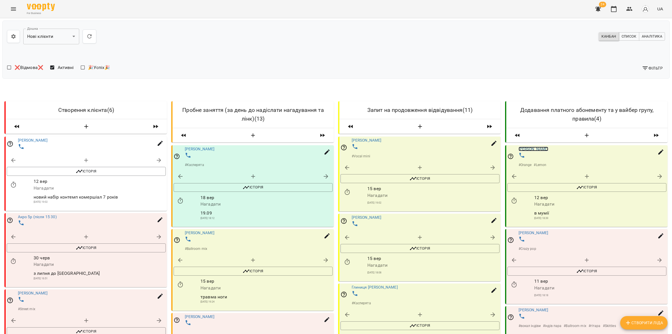
click at [527, 147] on link "[PERSON_NAME]" at bounding box center [534, 149] width 30 height 4
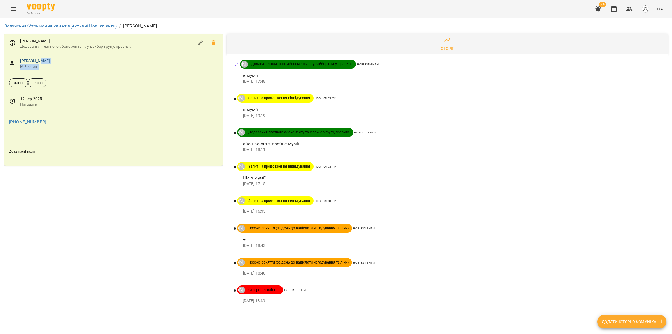
click at [39, 62] on div "[PERSON_NAME] клієнт" at bounding box center [119, 63] width 198 height 11
click at [39, 60] on link "[PERSON_NAME]" at bounding box center [35, 61] width 30 height 4
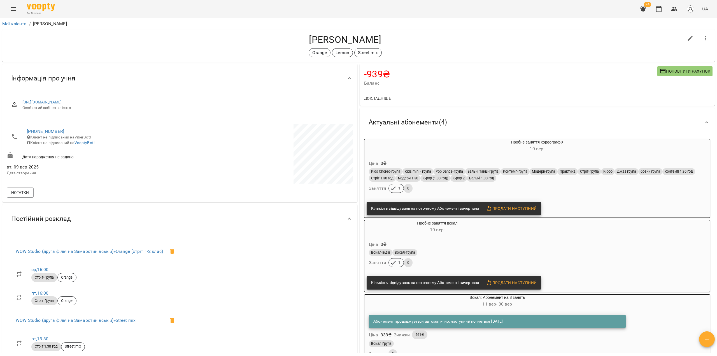
click at [672, 39] on icon "button" at bounding box center [690, 38] width 7 height 7
select select "**"
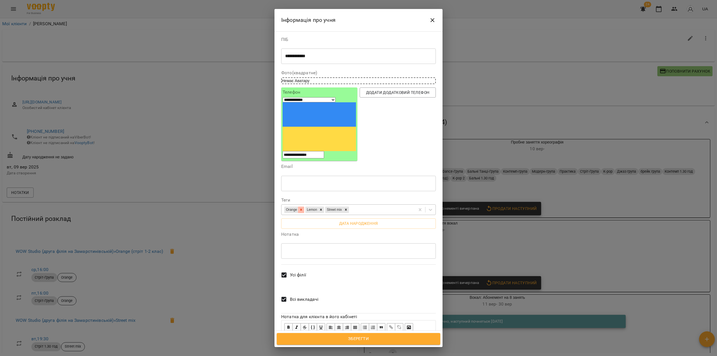
click at [301, 208] on icon at bounding box center [301, 210] width 4 height 4
click at [357, 333] on span "Зберегти" at bounding box center [358, 338] width 151 height 7
